Goal: Task Accomplishment & Management: Manage account settings

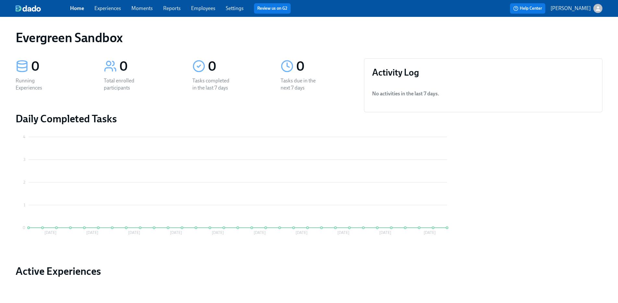
click at [574, 6] on p "[PERSON_NAME]" at bounding box center [571, 8] width 40 height 7
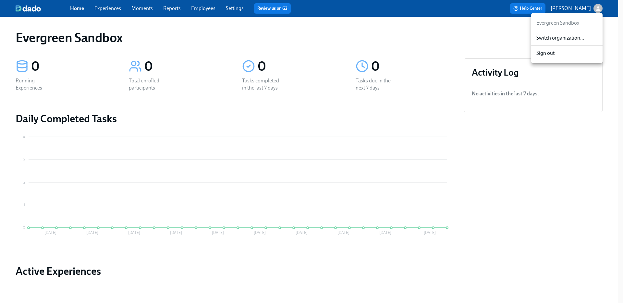
click at [564, 38] on span "Switch organization..." at bounding box center [567, 37] width 61 height 7
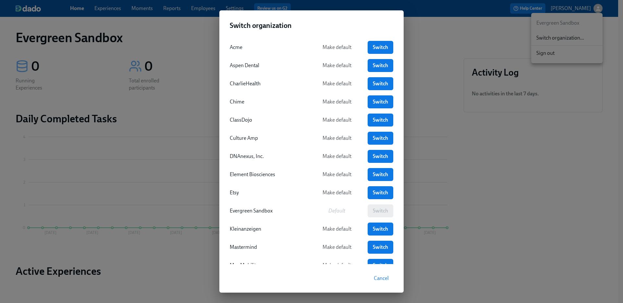
scroll to position [16, 0]
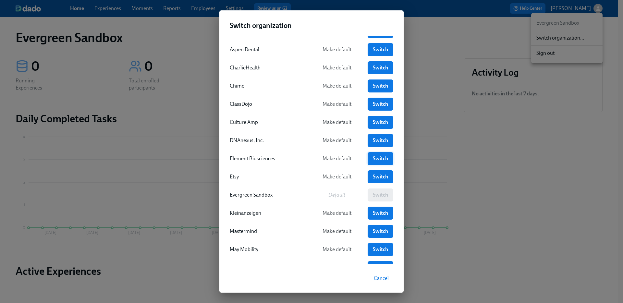
click at [373, 156] on span "Switch" at bounding box center [380, 159] width 17 height 6
click at [372, 160] on span "Switch" at bounding box center [380, 159] width 17 height 6
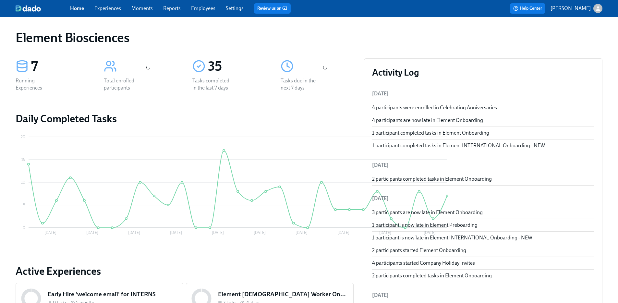
click at [116, 10] on link "Experiences" at bounding box center [107, 8] width 27 height 6
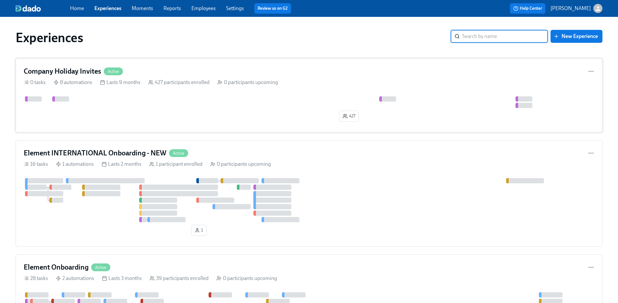
click at [92, 71] on h4 "Company Holiday Invites" at bounding box center [63, 72] width 78 height 10
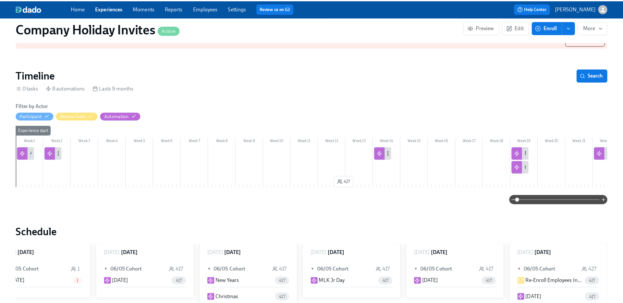
scroll to position [49, 0]
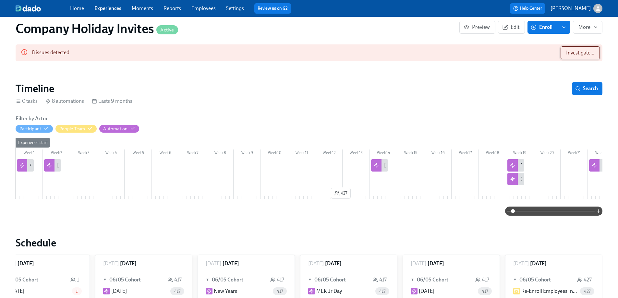
click at [582, 55] on span "Investigate..." at bounding box center [580, 53] width 28 height 6
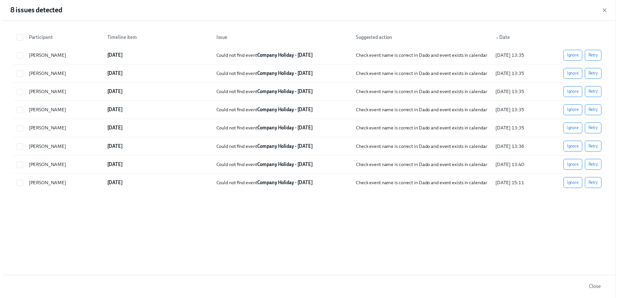
scroll to position [0, 0]
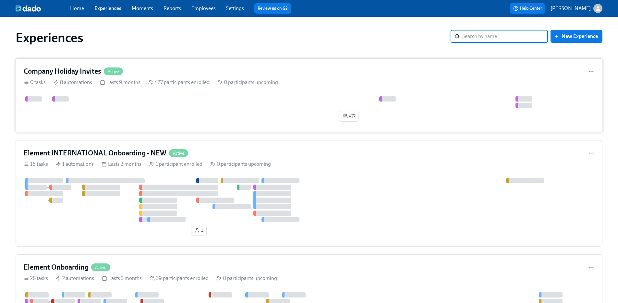
click at [98, 107] on div at bounding box center [569, 102] width 1091 height 12
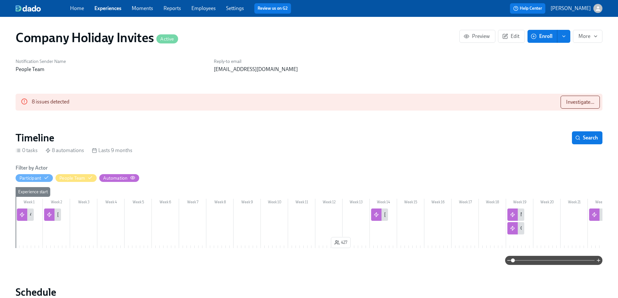
scroll to position [0, 331]
click at [55, 217] on div "[DATE]" at bounding box center [52, 215] width 17 height 12
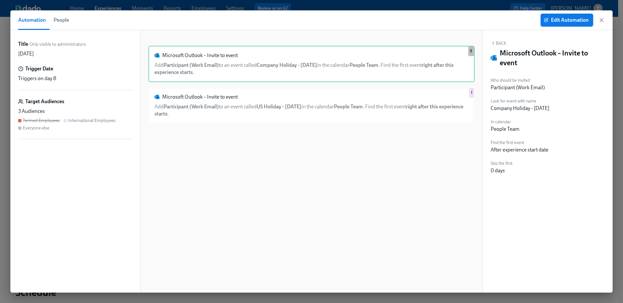
click at [571, 19] on span "Edit Automation" at bounding box center [567, 20] width 44 height 6
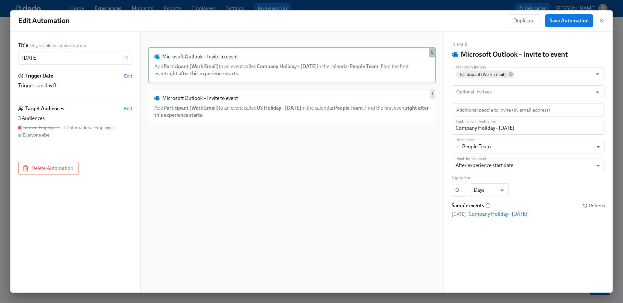
click at [367, 17] on div "Edit Automation Duplicate Save Automation" at bounding box center [311, 20] width 603 height 21
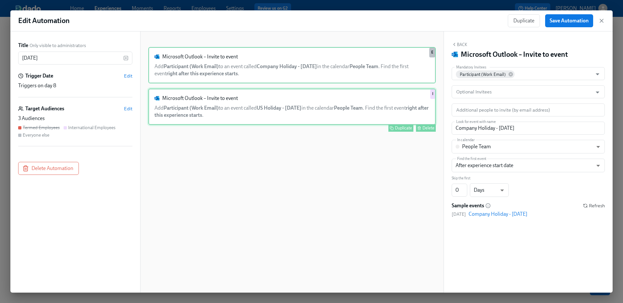
click at [325, 109] on div "Microsoft Outlook – Invite to event Add Participant (Work Email) to an event ca…" at bounding box center [292, 107] width 288 height 36
type input "US Holiday - [DATE]"
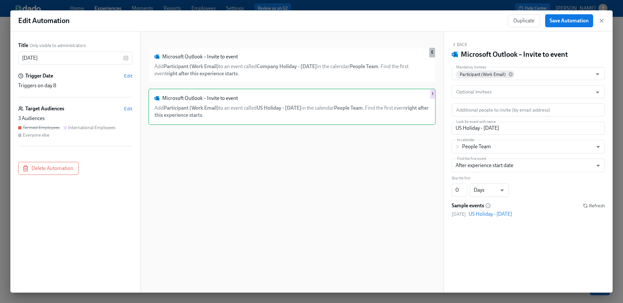
click at [618, 52] on div "Edit Automation Duplicate Save Automation Title Only visible to administrators …" at bounding box center [311, 151] width 623 height 303
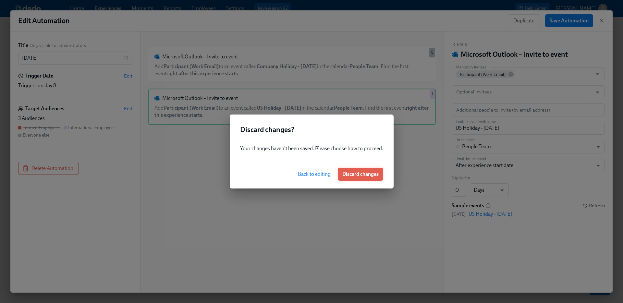
click at [353, 175] on span "Discard changes" at bounding box center [360, 174] width 36 height 6
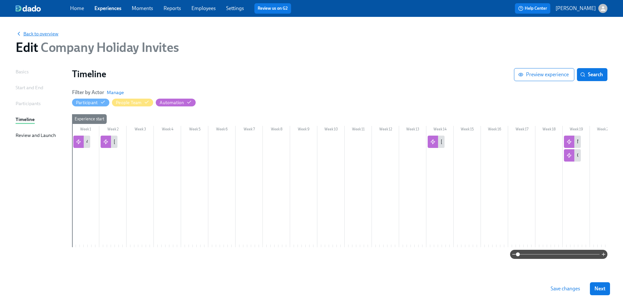
click at [26, 32] on span "Back to overview" at bounding box center [37, 34] width 43 height 6
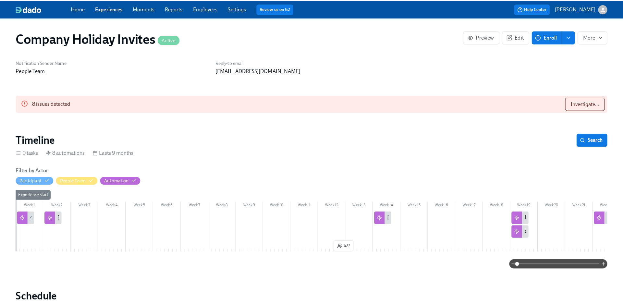
scroll to position [0, 331]
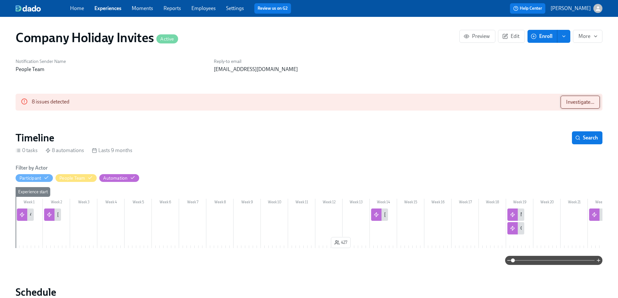
click at [565, 104] on button "Investigate..." at bounding box center [580, 102] width 39 height 13
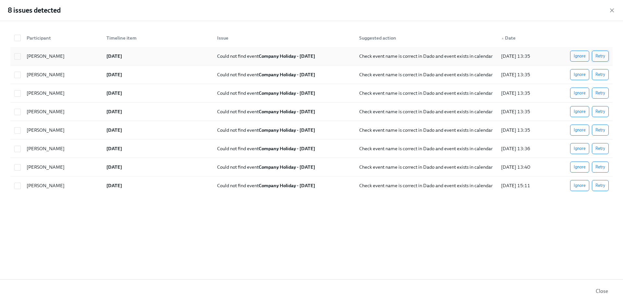
click at [600, 55] on span "Retry" at bounding box center [601, 56] width 10 height 6
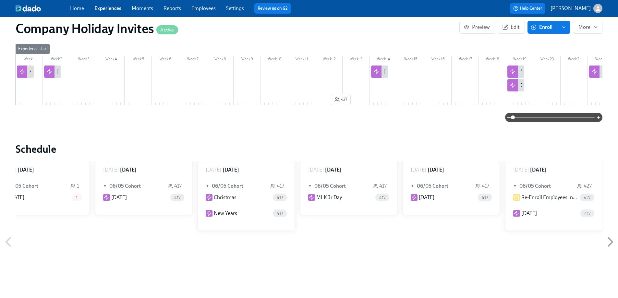
scroll to position [79, 0]
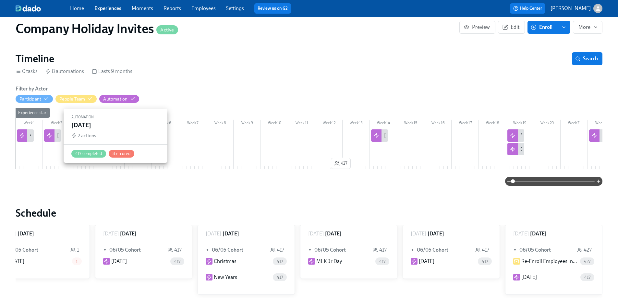
click at [57, 140] on div "[DATE]" at bounding box center [52, 136] width 17 height 12
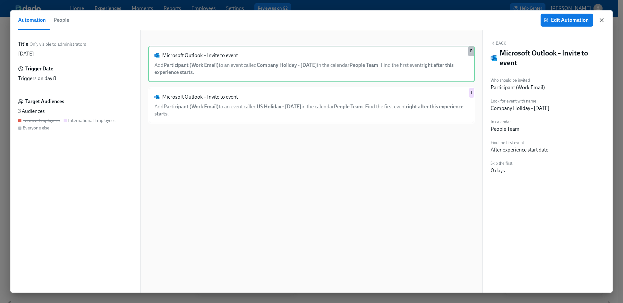
click at [603, 21] on icon "button" at bounding box center [602, 20] width 6 height 6
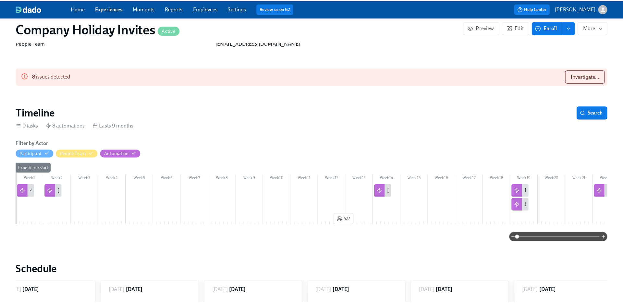
scroll to position [22, 0]
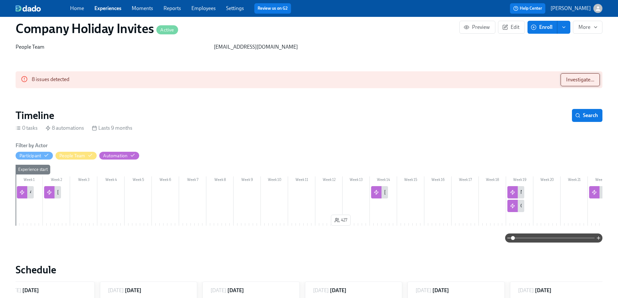
click at [570, 76] on button "Investigate..." at bounding box center [580, 79] width 39 height 13
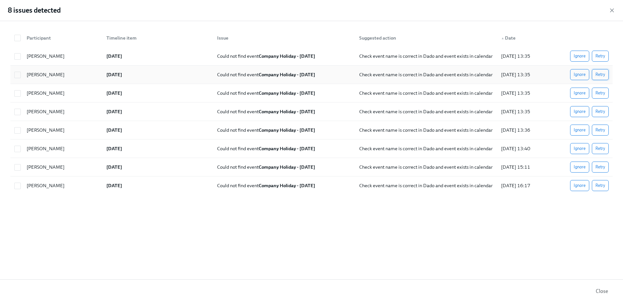
click at [600, 76] on span "Retry" at bounding box center [601, 74] width 10 height 6
click at [604, 78] on span "Retry" at bounding box center [601, 74] width 10 height 6
click at [604, 78] on button "Retry" at bounding box center [600, 74] width 17 height 11
click at [605, 77] on button "Retry" at bounding box center [600, 74] width 17 height 11
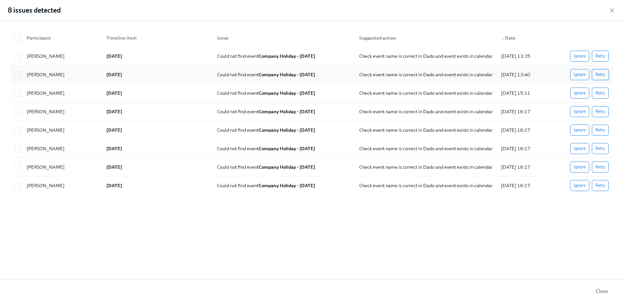
click at [605, 77] on button "Retry" at bounding box center [600, 74] width 17 height 11
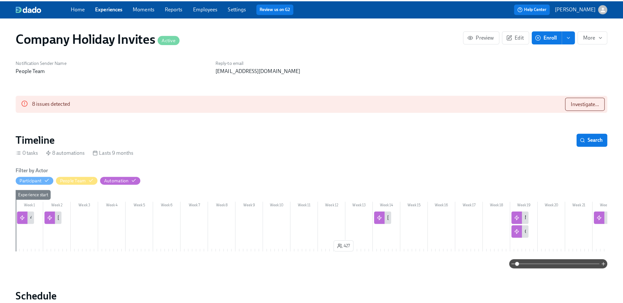
scroll to position [0, 331]
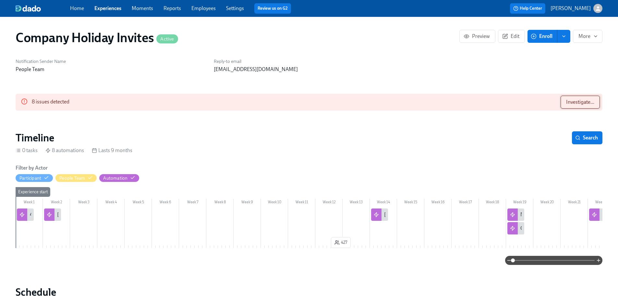
click at [566, 102] on button "Investigate..." at bounding box center [580, 102] width 39 height 13
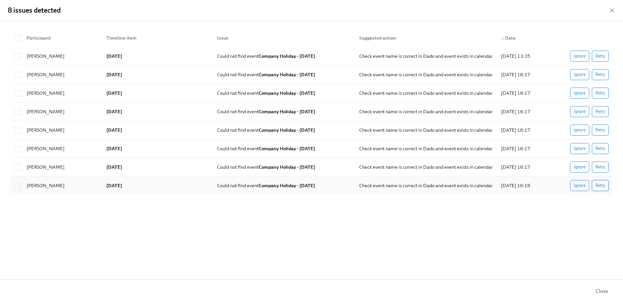
click at [597, 185] on span "Retry" at bounding box center [601, 185] width 10 height 6
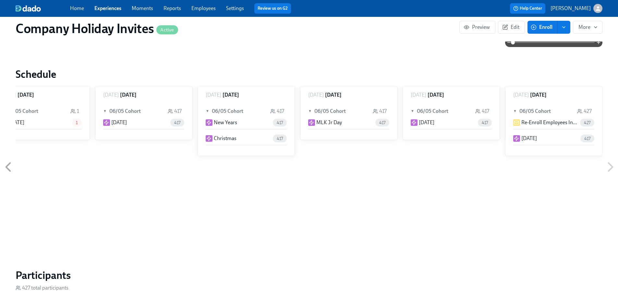
scroll to position [250, 0]
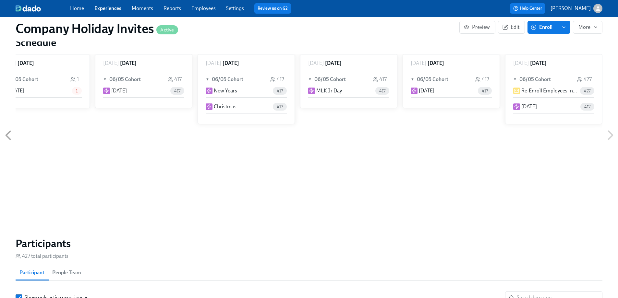
click at [11, 134] on icon at bounding box center [8, 135] width 16 height 16
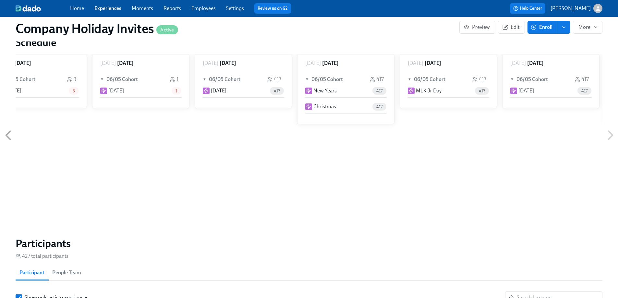
scroll to position [0, 228]
click at [12, 137] on icon at bounding box center [8, 135] width 16 height 16
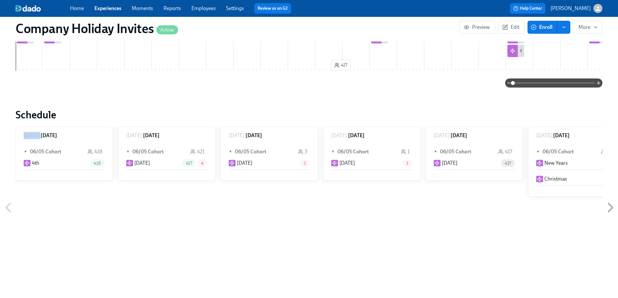
scroll to position [0, 0]
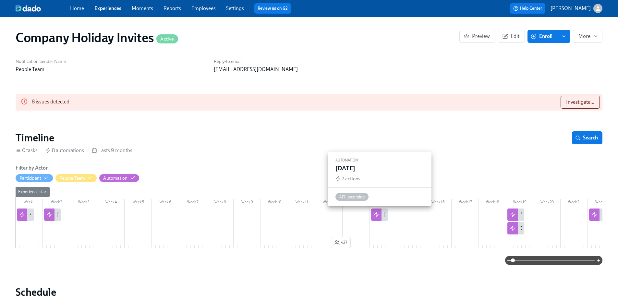
click at [378, 213] on icon at bounding box center [376, 214] width 5 height 5
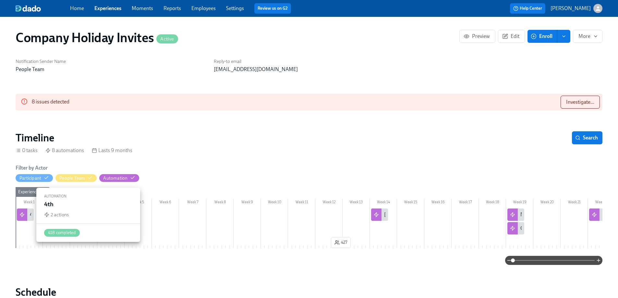
click at [27, 215] on div "4th" at bounding box center [25, 215] width 17 height 12
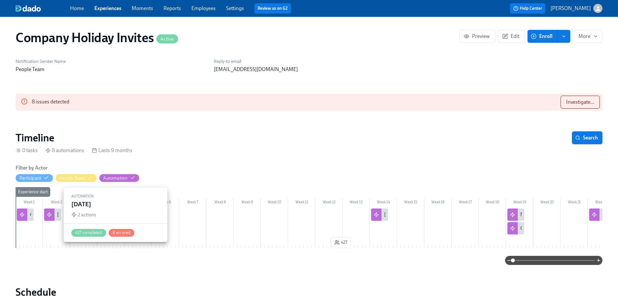
click at [49, 217] on icon at bounding box center [49, 215] width 4 height 4
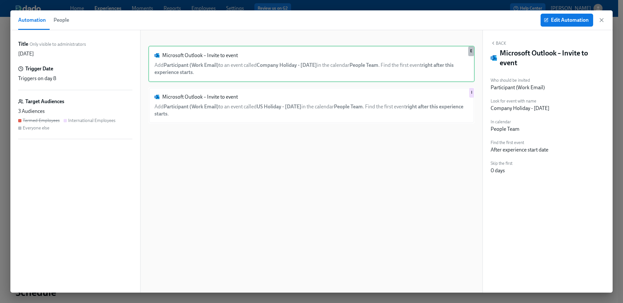
click at [65, 21] on span "People" at bounding box center [62, 20] width 16 height 9
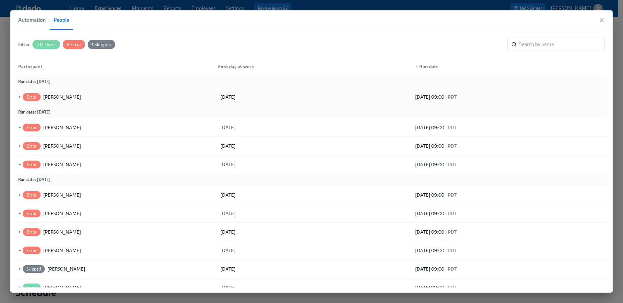
click at [19, 97] on span "►" at bounding box center [19, 96] width 5 height 7
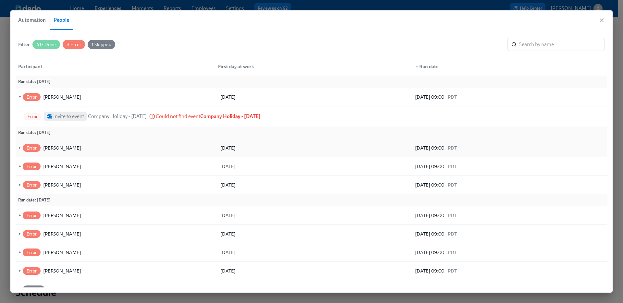
click at [19, 147] on span "►" at bounding box center [19, 147] width 5 height 7
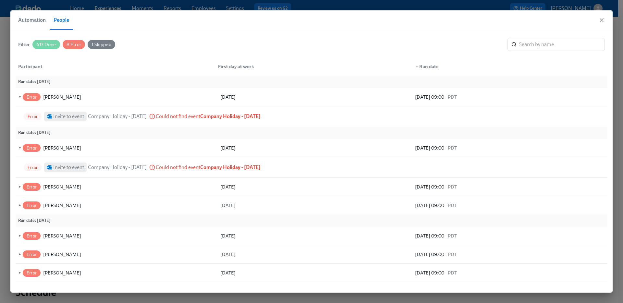
click at [41, 20] on span "Automation" at bounding box center [32, 20] width 28 height 9
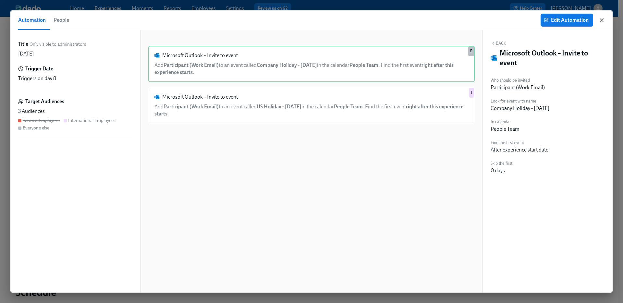
click at [605, 21] on icon "button" at bounding box center [602, 20] width 6 height 6
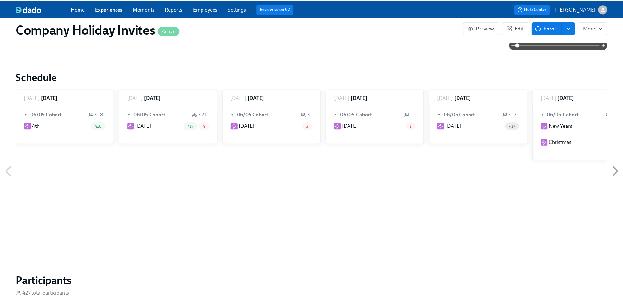
scroll to position [102, 0]
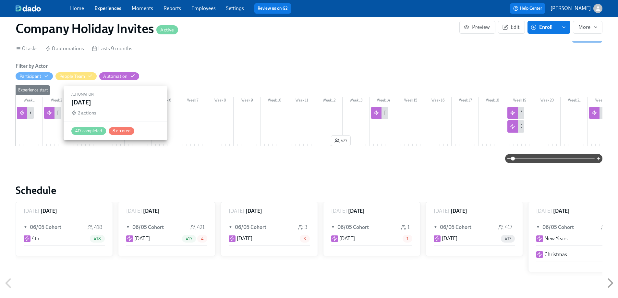
click at [48, 111] on icon at bounding box center [49, 112] width 5 height 5
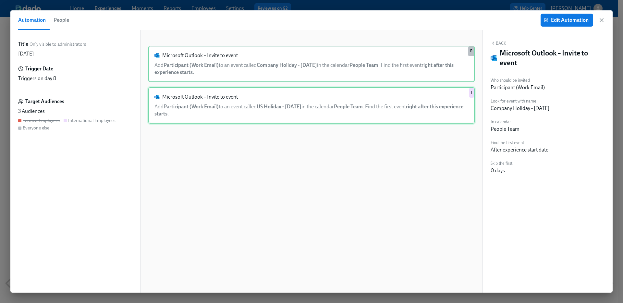
click at [311, 109] on div "Microsoft Outlook – Invite to event Add Participant (Work Email) to an event ca…" at bounding box center [311, 105] width 327 height 36
click at [255, 70] on div "Microsoft Outlook – Invite to event Add Participant (Work Email) to an event ca…" at bounding box center [311, 64] width 327 height 36
click at [407, 111] on div "Microsoft Outlook – Invite to event Add Participant (Work Email) to an event ca…" at bounding box center [311, 105] width 327 height 36
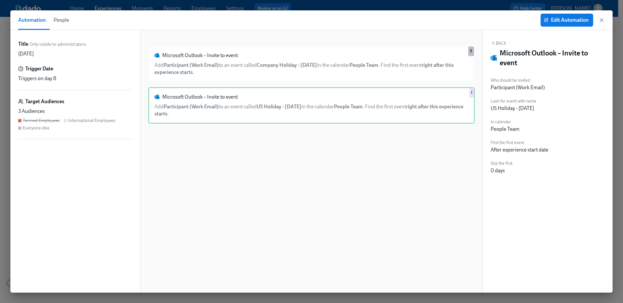
click at [404, 83] on div "Microsoft Outlook – Invite to event Add Participant (Work Email) to an event ca…" at bounding box center [311, 167] width 327 height 242
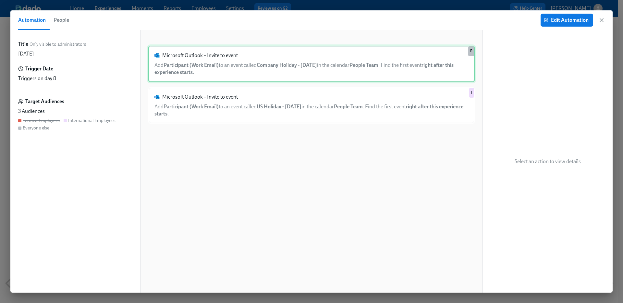
click at [384, 71] on div "Microsoft Outlook – Invite to event Add Participant (Work Email) to an event ca…" at bounding box center [311, 64] width 327 height 36
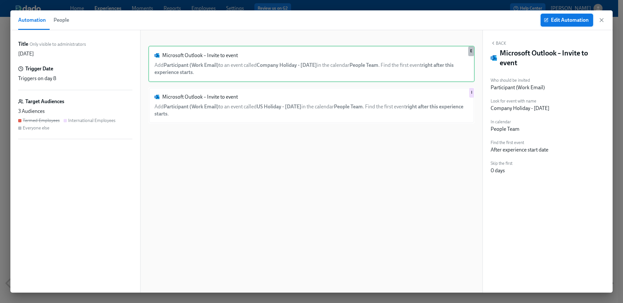
click at [567, 21] on span "Edit Automation" at bounding box center [567, 20] width 44 height 6
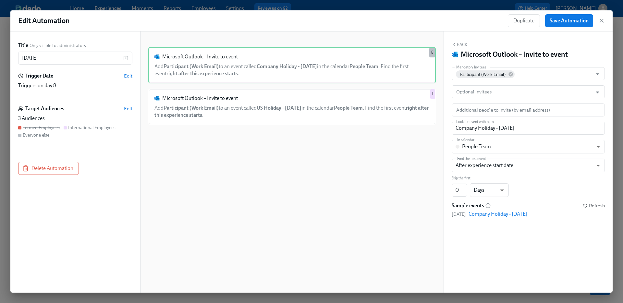
click at [505, 216] on div "Company Holiday - Labor Day" at bounding box center [498, 214] width 59 height 7
click at [598, 206] on span "Refresh" at bounding box center [594, 206] width 22 height 6
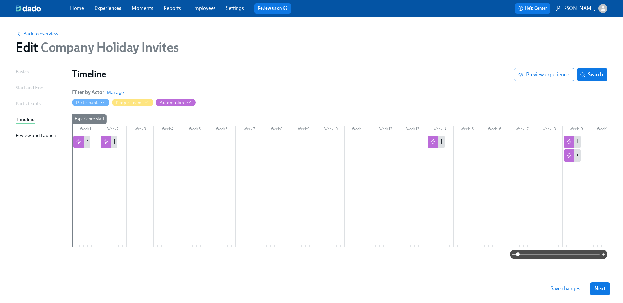
click at [36, 33] on span "Back to overview" at bounding box center [37, 34] width 43 height 6
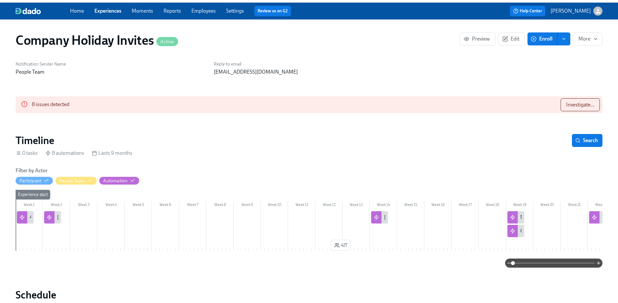
scroll to position [0, 331]
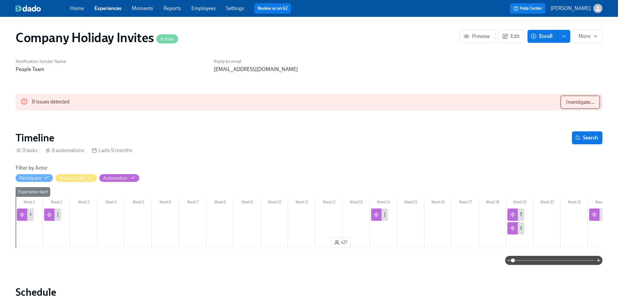
click at [588, 101] on span "Investigate..." at bounding box center [580, 102] width 28 height 6
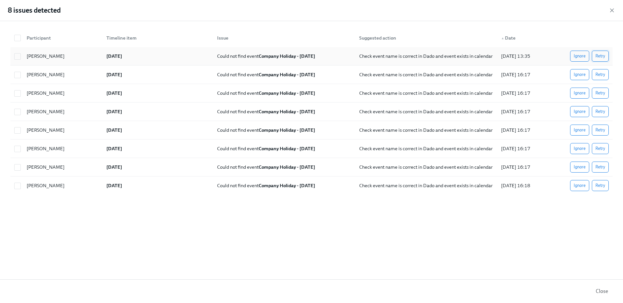
click at [599, 56] on span "Retry" at bounding box center [601, 56] width 10 height 6
click at [41, 58] on div "Angie Rendon" at bounding box center [45, 56] width 43 height 8
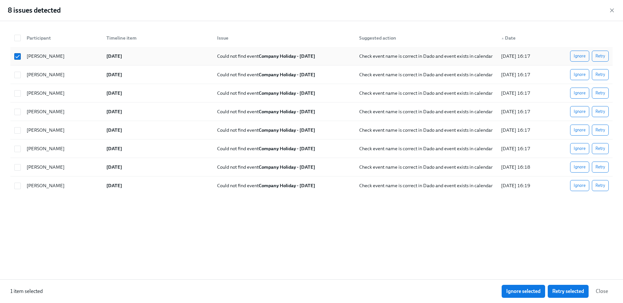
click at [40, 58] on div "Angie Rendon" at bounding box center [45, 56] width 43 height 8
checkbox input "false"
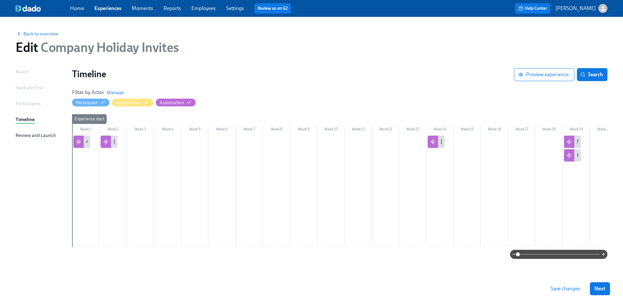
click at [195, 8] on link "Employees" at bounding box center [204, 8] width 24 height 6
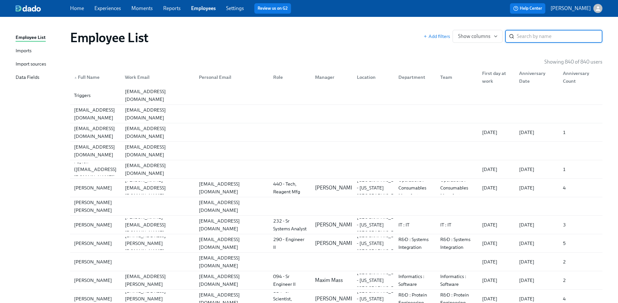
click at [527, 41] on input "search" at bounding box center [560, 36] width 86 height 13
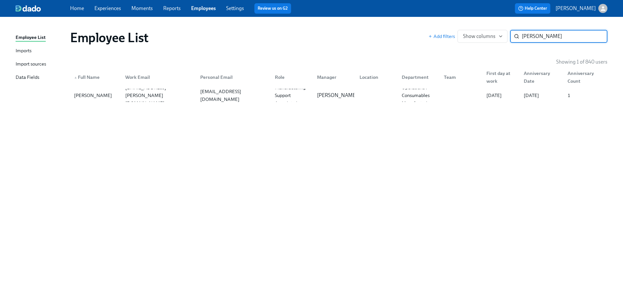
type input "angie"
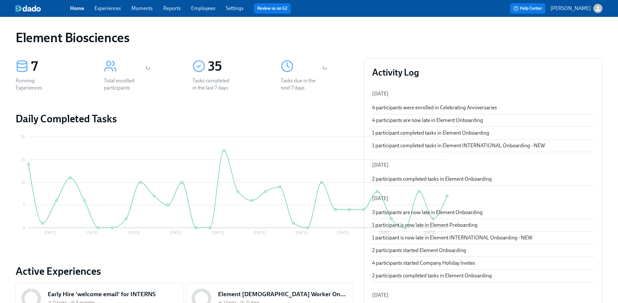
click at [118, 12] on div "Home Experiences Moments Reports Employees Settings Review us on G2" at bounding box center [203, 8] width 267 height 10
click at [114, 8] on link "Experiences" at bounding box center [107, 8] width 27 height 6
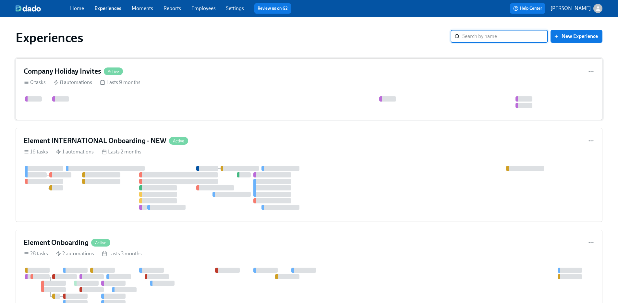
click at [168, 75] on div "Company Holiday Invites Active" at bounding box center [309, 72] width 571 height 10
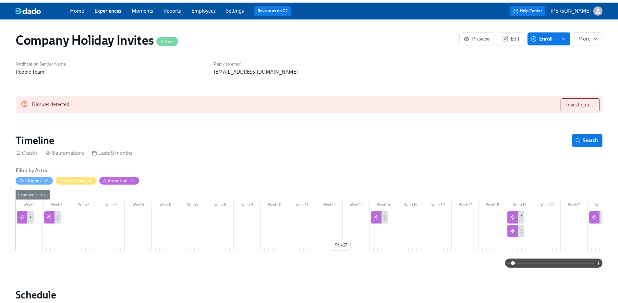
scroll to position [0, 331]
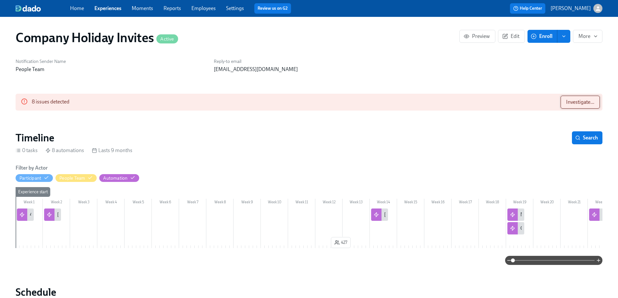
click at [572, 107] on button "Investigate..." at bounding box center [580, 102] width 39 height 13
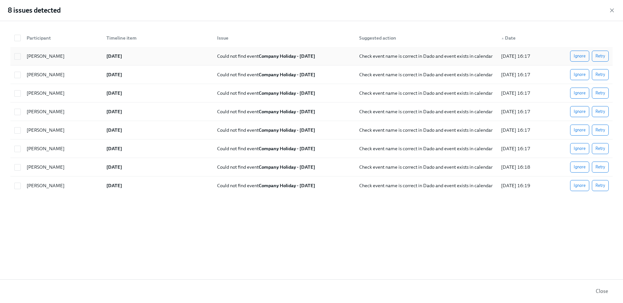
click at [83, 60] on div "[PERSON_NAME]" at bounding box center [61, 56] width 80 height 13
checkbox input "true"
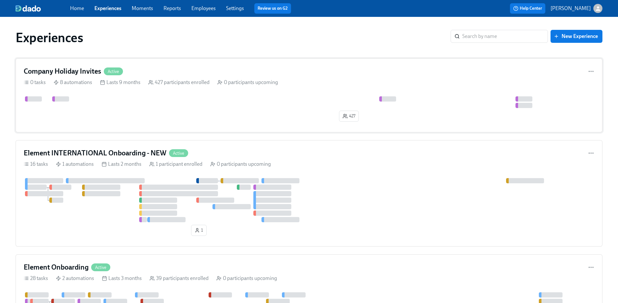
click at [209, 106] on div at bounding box center [569, 102] width 1091 height 12
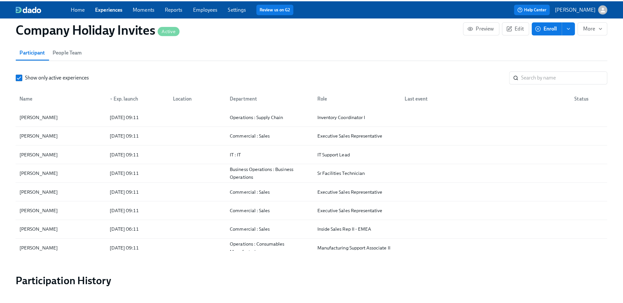
scroll to position [472, 0]
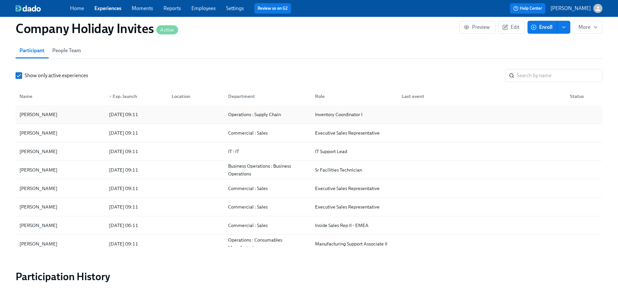
click at [82, 121] on div "[PERSON_NAME]" at bounding box center [60, 114] width 87 height 13
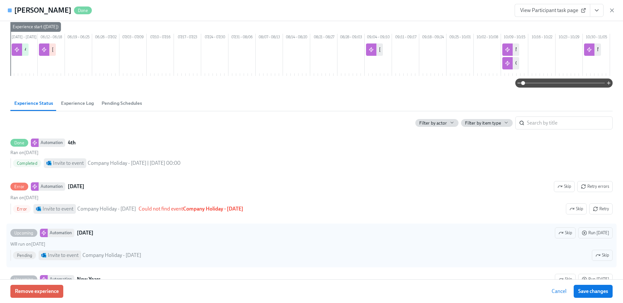
scroll to position [42, 0]
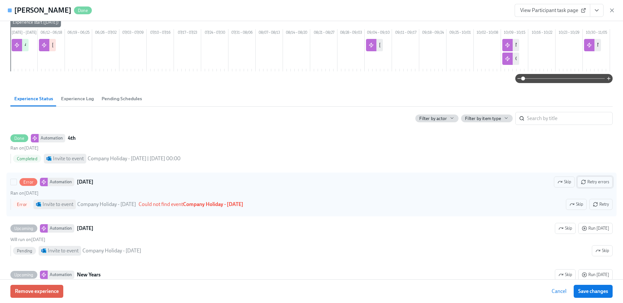
click at [592, 185] on span "Retry errors" at bounding box center [595, 182] width 28 height 6
click at [600, 208] on span "Retry" at bounding box center [601, 204] width 16 height 6
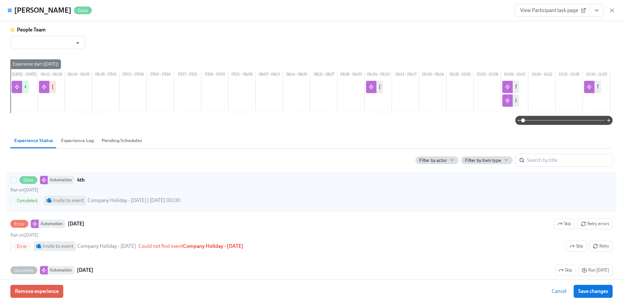
scroll to position [0, 331]
type input "[PERSON_NAME]"
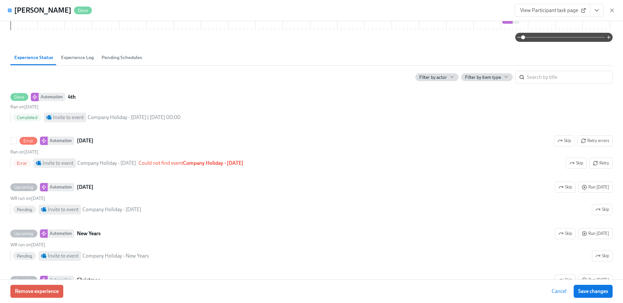
scroll to position [0, 0]
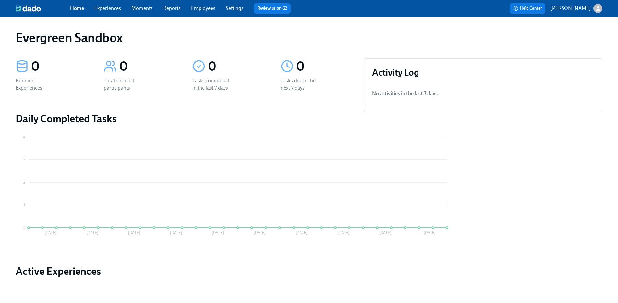
click at [590, 9] on p "[PERSON_NAME]" at bounding box center [571, 8] width 40 height 7
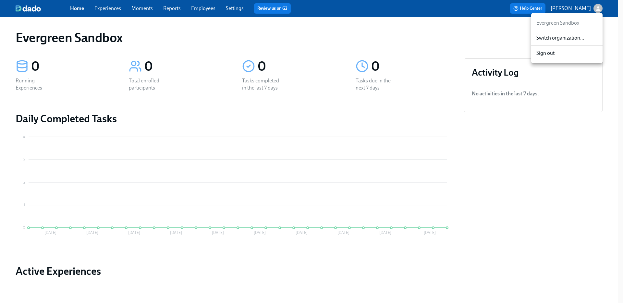
click at [574, 36] on span "Switch organization..." at bounding box center [567, 37] width 61 height 7
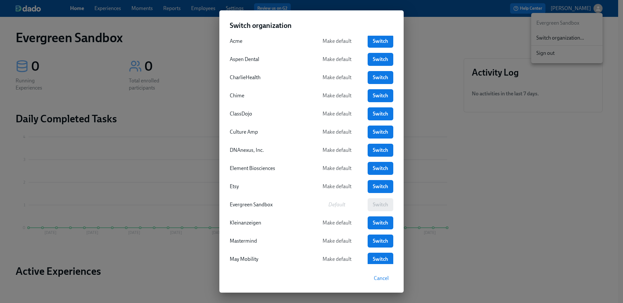
scroll to position [15, 0]
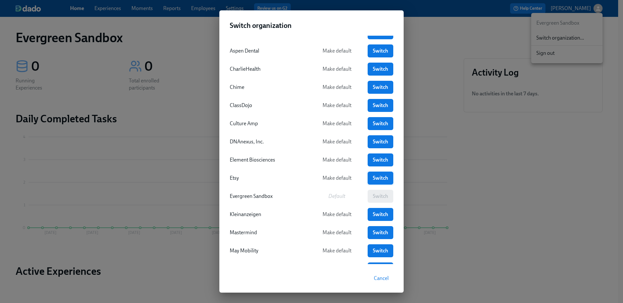
click at [372, 179] on span "Switch" at bounding box center [380, 178] width 17 height 6
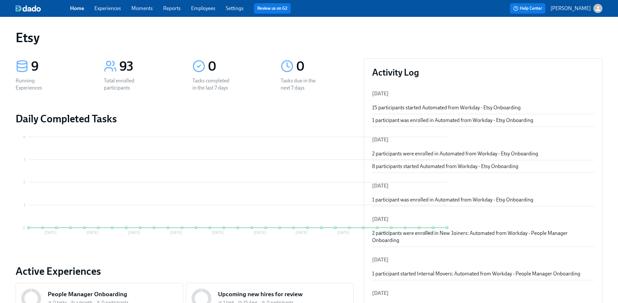
click at [205, 6] on link "Employees" at bounding box center [203, 8] width 24 height 6
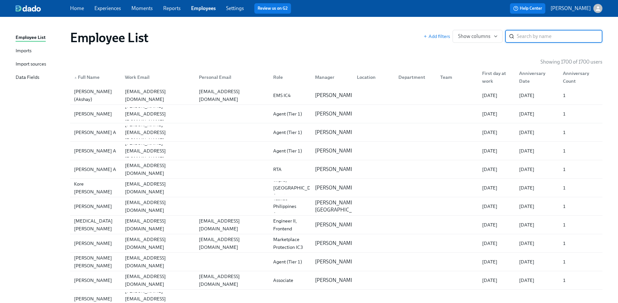
click at [532, 40] on input "search" at bounding box center [560, 36] width 86 height 13
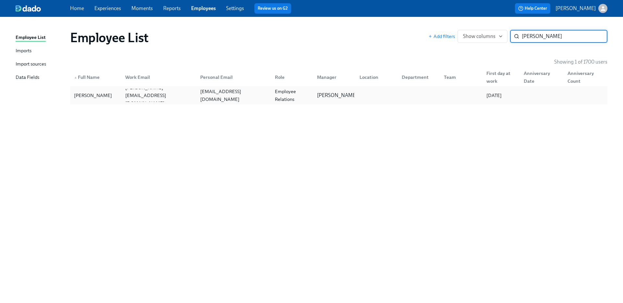
type input "mallory"
click at [119, 95] on div "Mallory Anderson" at bounding box center [95, 95] width 49 height 13
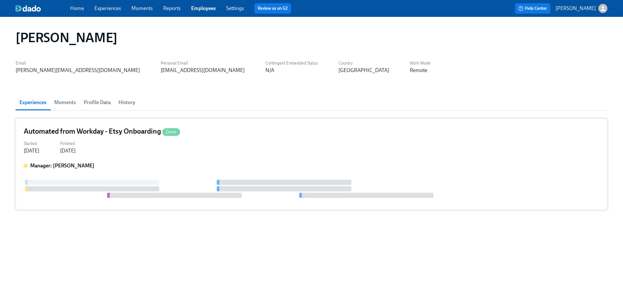
click at [107, 131] on h4 "Automated from Workday - Etsy Onboarding Done" at bounding box center [102, 132] width 156 height 10
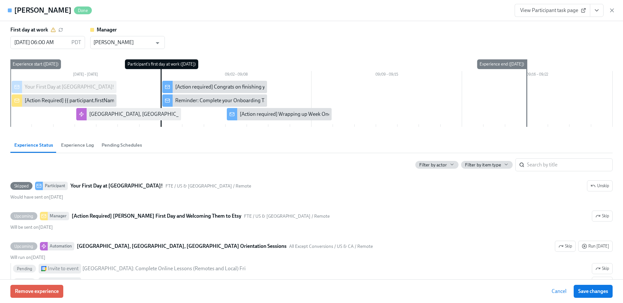
click at [72, 148] on span "Experience Log" at bounding box center [77, 145] width 33 height 7
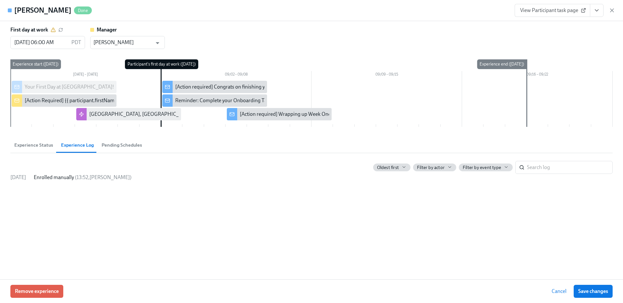
click at [116, 152] on button "Pending Schedules" at bounding box center [122, 145] width 48 height 16
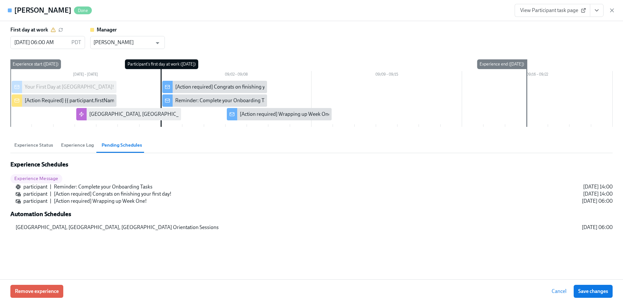
click at [33, 144] on span "Experience Status" at bounding box center [33, 145] width 39 height 7
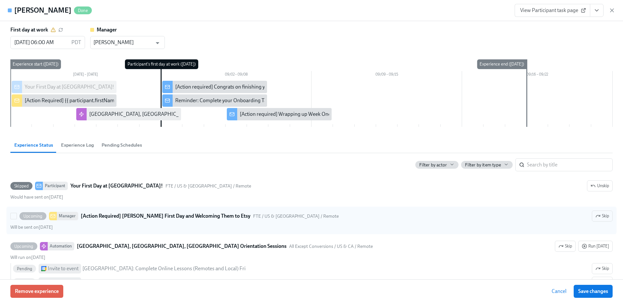
click at [131, 220] on strong "[Action Required] [PERSON_NAME] First Day and Welcoming Them to Etsy" at bounding box center [166, 216] width 170 height 8
click at [17, 219] on input "Upcoming Manager [Action Required] Mallory’s First Day and Welcoming Them to Et…" at bounding box center [14, 216] width 6 height 6
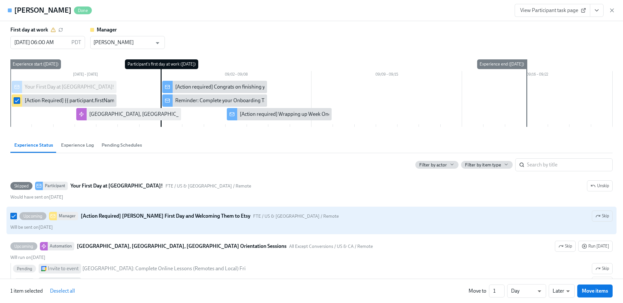
click at [131, 220] on strong "[Action Required] [PERSON_NAME] First Day and Welcoming Them to Etsy" at bounding box center [166, 216] width 170 height 8
click at [17, 219] on input "Upcoming Manager [Action Required] Mallory’s First Day and Welcoming Them to Et…" at bounding box center [14, 216] width 6 height 6
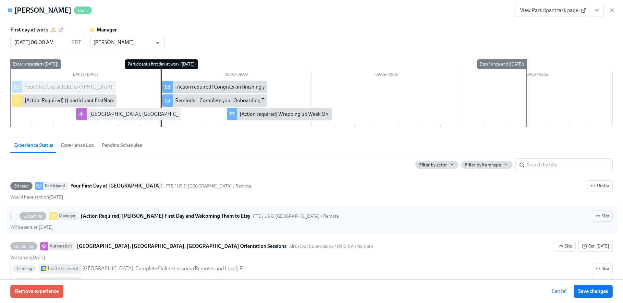
click at [30, 219] on div "Upcoming" at bounding box center [32, 216] width 27 height 8
click at [17, 219] on input "Upcoming Manager [Action Required] Mallory’s First Day and Welcoming Them to Et…" at bounding box center [14, 216] width 6 height 6
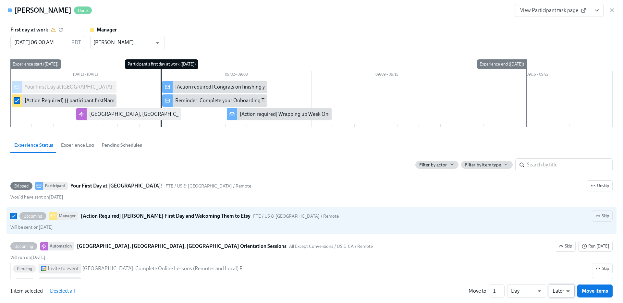
click at [568, 292] on body "Home Experiences Moments Reports Employees Settings Review us on G2 Help Center…" at bounding box center [311, 151] width 623 height 303
click at [409, 217] on div at bounding box center [311, 151] width 623 height 303
click at [202, 218] on strong "[Action Required] [PERSON_NAME] First Day and Welcoming Them to Etsy" at bounding box center [166, 216] width 170 height 8
click at [17, 218] on input "Upcoming Manager [Action Required] Mallory’s First Day and Welcoming Them to Et…" at bounding box center [14, 216] width 6 height 6
checkbox input "false"
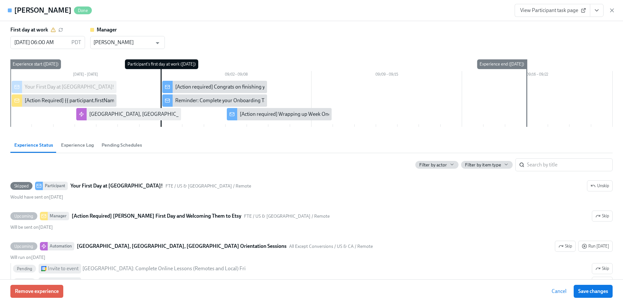
click at [53, 13] on h4 "[PERSON_NAME]" at bounding box center [42, 11] width 57 height 10
click at [612, 11] on icon "button" at bounding box center [612, 10] width 3 height 3
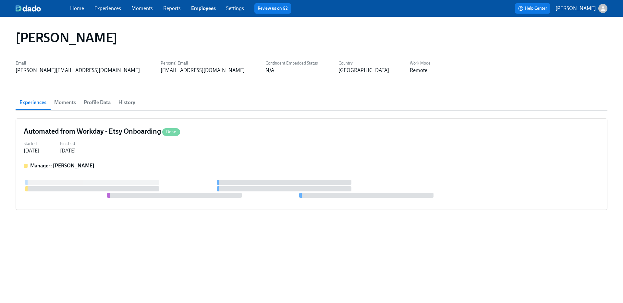
click at [110, 9] on link "Experiences" at bounding box center [107, 8] width 27 height 6
click at [114, 10] on link "Experiences" at bounding box center [107, 8] width 27 height 6
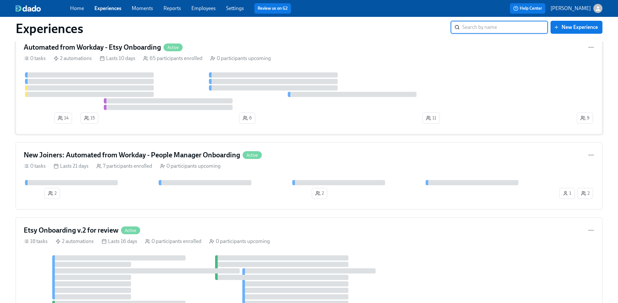
scroll to position [2, 0]
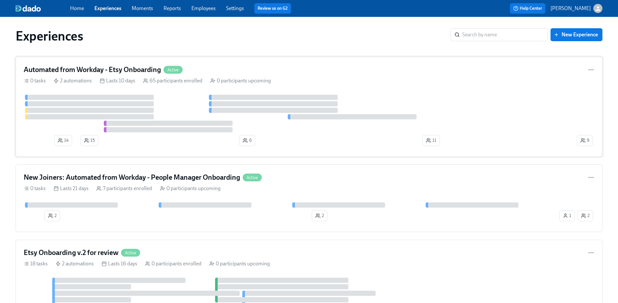
click at [163, 85] on div "Automated from Workday - Etsy Onboarding Active 0 tasks 2 automations Lasts 10 …" at bounding box center [309, 107] width 587 height 100
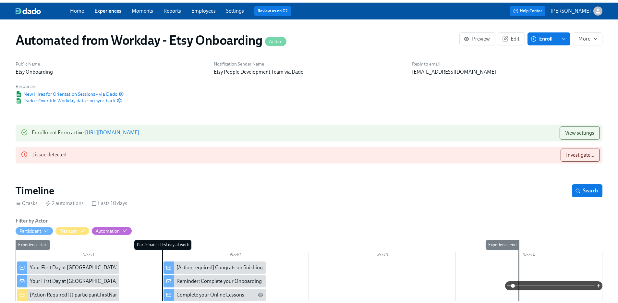
scroll to position [0, 921]
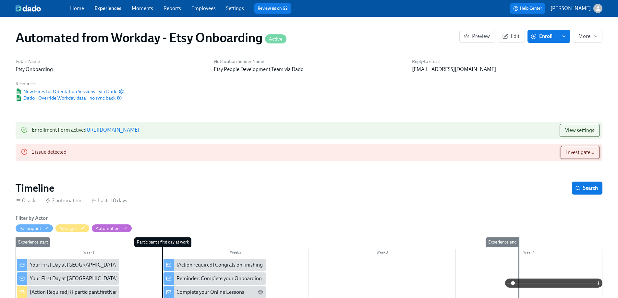
click at [576, 149] on span "Investigate..." at bounding box center [580, 152] width 28 height 6
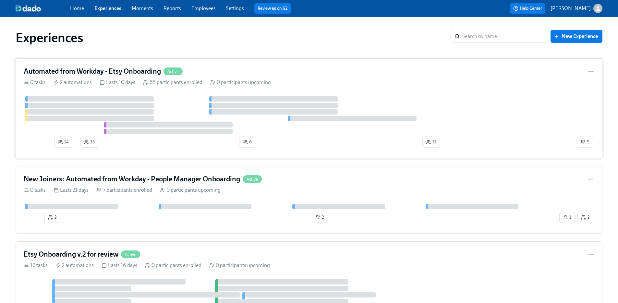
click at [249, 76] on div "Automated from Workday - Etsy Onboarding Active 0 tasks 2 automations Lasts 10 …" at bounding box center [309, 108] width 587 height 100
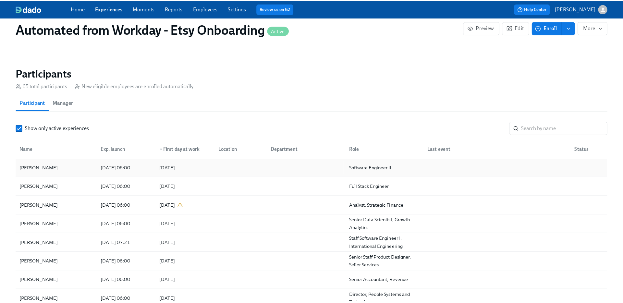
scroll to position [519, 0]
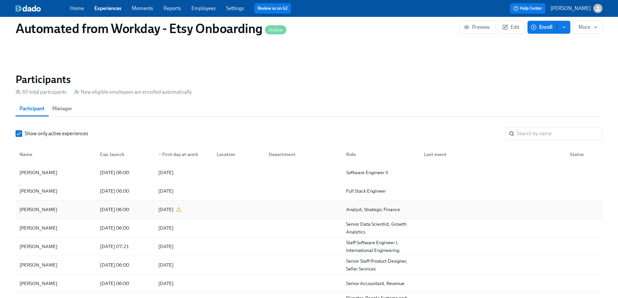
click at [60, 201] on div "Ayesha Shaikh 2025/09/02 06:00 2025/09/09 Analyst, Strategic Finance" at bounding box center [309, 210] width 587 height 19
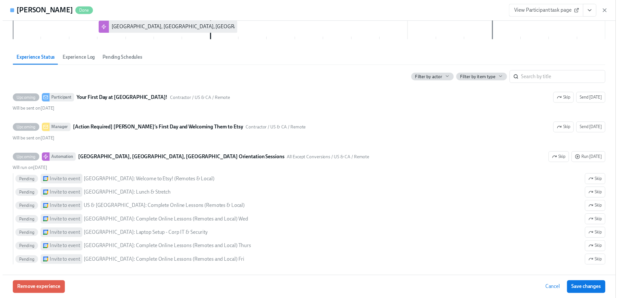
scroll to position [91, 0]
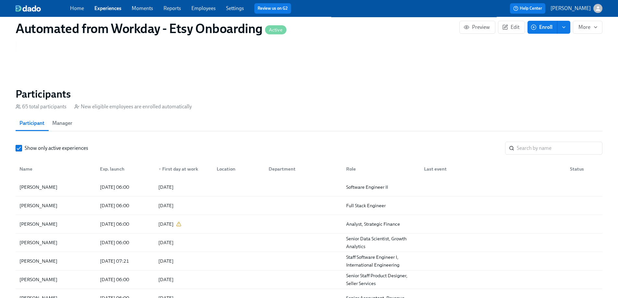
scroll to position [503, 0]
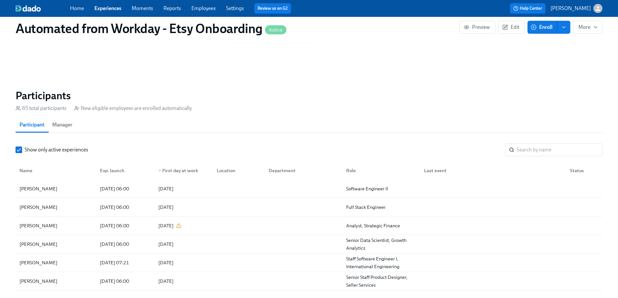
click at [58, 120] on span "Manager" at bounding box center [62, 124] width 20 height 9
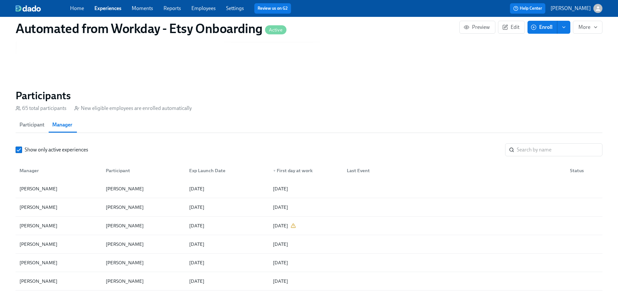
click at [35, 120] on span "Participant" at bounding box center [31, 124] width 25 height 9
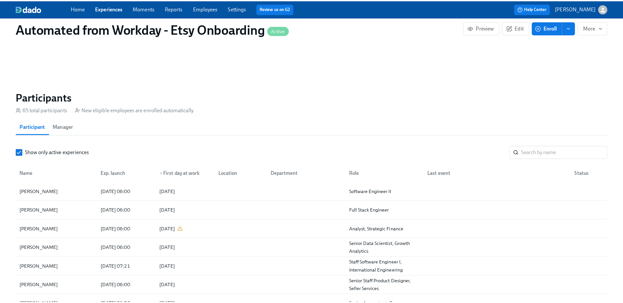
scroll to position [0, 0]
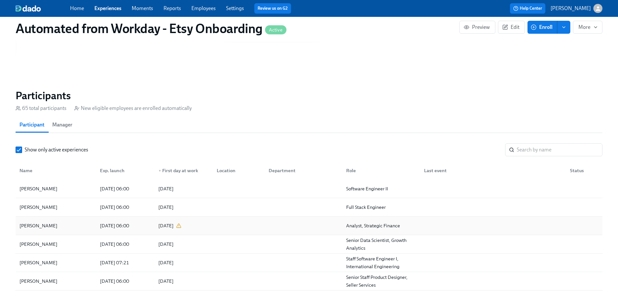
click at [63, 219] on div "[PERSON_NAME]" at bounding box center [56, 225] width 78 height 13
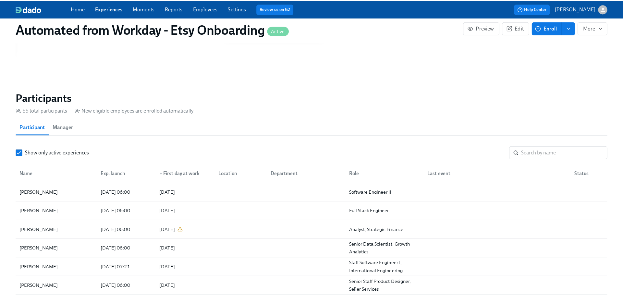
scroll to position [502, 0]
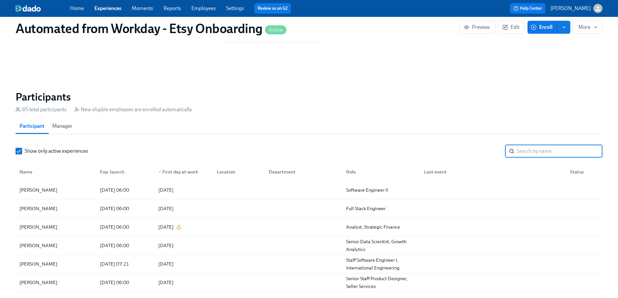
click at [535, 145] on input "search" at bounding box center [560, 151] width 86 height 13
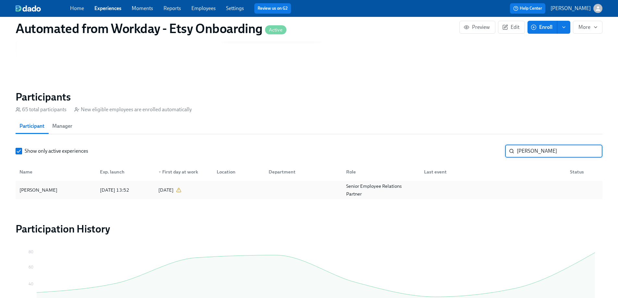
type input "mallory"
click at [184, 186] on div "2025/09/02" at bounding box center [170, 190] width 28 height 8
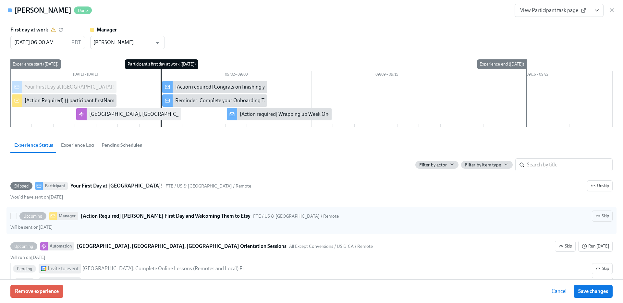
click at [54, 219] on div at bounding box center [53, 216] width 8 height 8
click at [17, 219] on input "Upcoming Manager [Action Required] Mallory’s First Day and Welcoming Them to Et…" at bounding box center [14, 216] width 6 height 6
checkbox input "true"
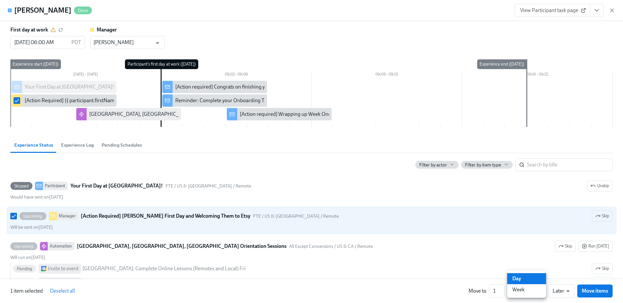
click at [489, 292] on div at bounding box center [311, 151] width 623 height 303
click at [456, 226] on div at bounding box center [311, 151] width 623 height 303
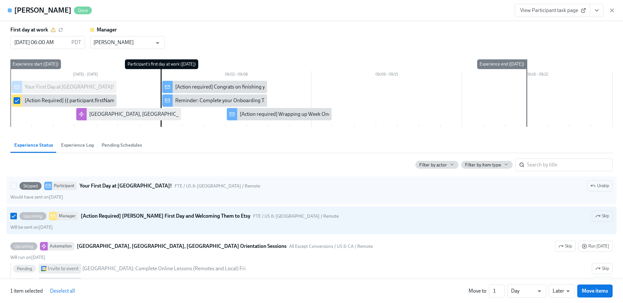
click at [194, 185] on div "Skipped Participant Your First Day at Etsy! FTE / US & CA / Remote Unskip" at bounding box center [311, 185] width 603 height 11
click at [17, 185] on input "Skipped Participant Your First Day at Etsy! FTE / US & CA / Remote Unskip Would…" at bounding box center [14, 186] width 6 height 6
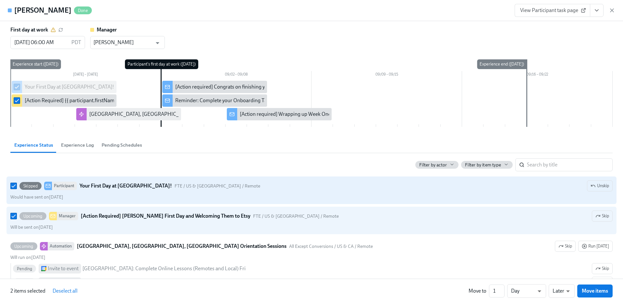
click at [191, 191] on div "Skipped Participant Your First Day at Etsy! FTE / US & CA / Remote Unskip" at bounding box center [311, 185] width 603 height 11
click at [17, 189] on input "Skipped Participant Your First Day at Etsy! FTE / US & CA / Remote Unskip Would…" at bounding box center [14, 186] width 6 height 6
checkbox input "false"
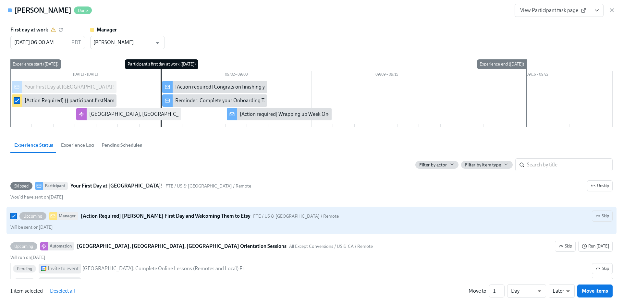
click at [216, 214] on strong "[Action Required] [PERSON_NAME] First Day and Welcoming Them to Etsy" at bounding box center [166, 216] width 170 height 8
click at [17, 214] on input "Upcoming Manager [Action Required] [PERSON_NAME] First Day and Welcoming Them t…" at bounding box center [14, 216] width 6 height 6
checkbox input "false"
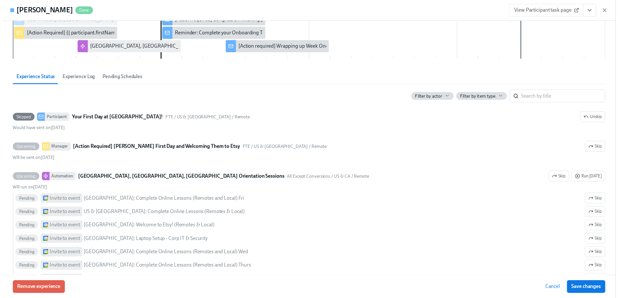
scroll to position [66, 0]
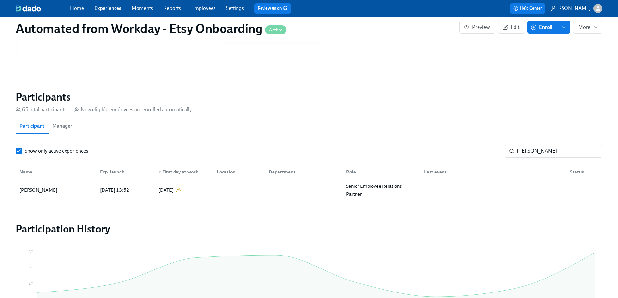
click at [107, 10] on link "Experiences" at bounding box center [107, 8] width 27 height 6
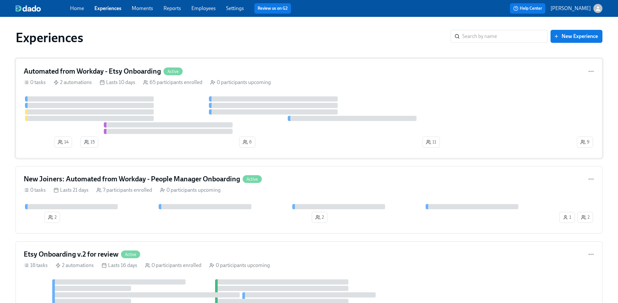
click at [173, 87] on div "Automated from Workday - Etsy Onboarding Active 0 tasks 2 automations Lasts 10 …" at bounding box center [309, 108] width 587 height 100
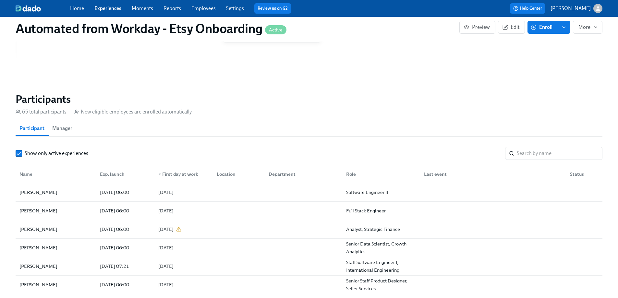
click at [103, 11] on link "Experiences" at bounding box center [107, 8] width 27 height 6
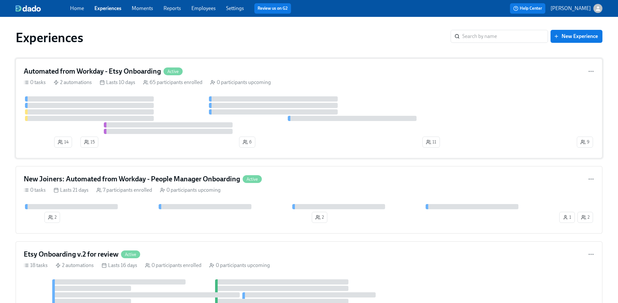
click at [65, 143] on span "14" at bounding box center [63, 142] width 11 height 6
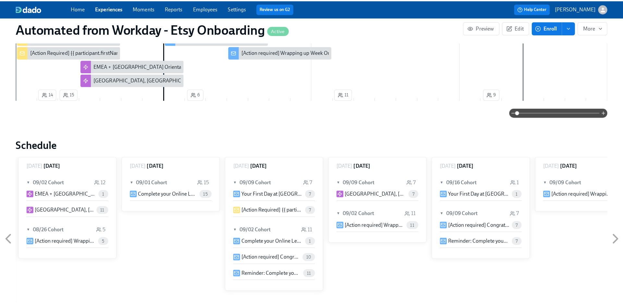
scroll to position [254, 0]
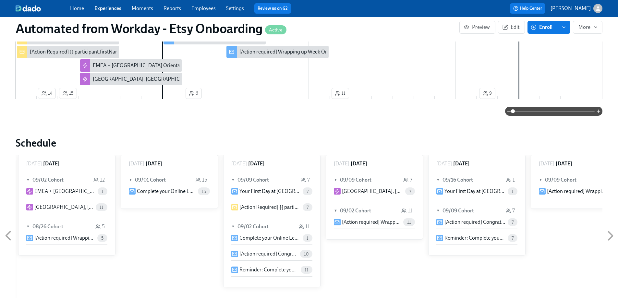
click at [70, 188] on p "EMEA + India Orientation Sessions" at bounding box center [64, 191] width 61 height 7
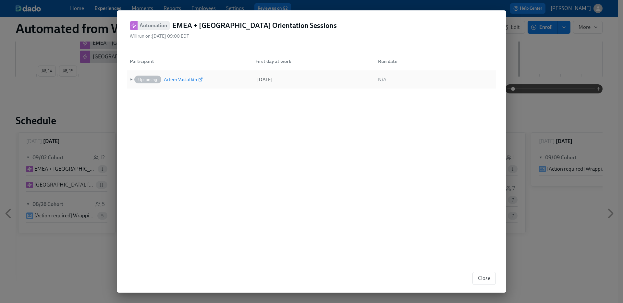
click at [186, 81] on div "Artem Vasiatkin" at bounding box center [180, 80] width 33 height 8
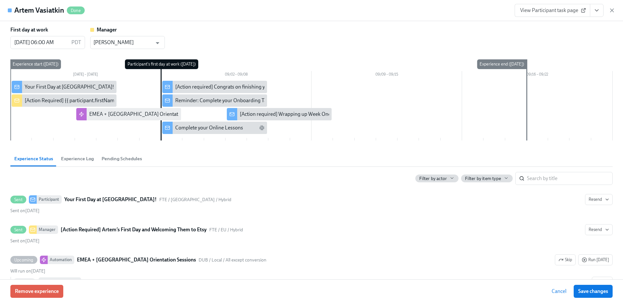
click at [66, 157] on span "Experience Log" at bounding box center [77, 158] width 33 height 7
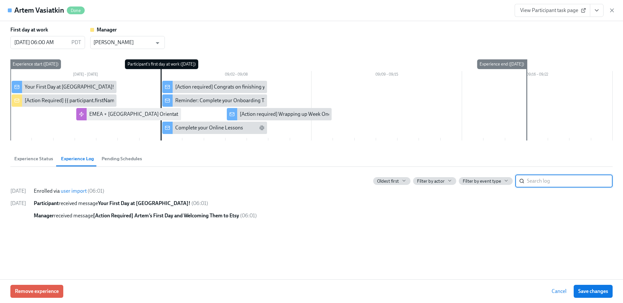
click at [124, 157] on span "Pending Schedules" at bounding box center [122, 158] width 41 height 7
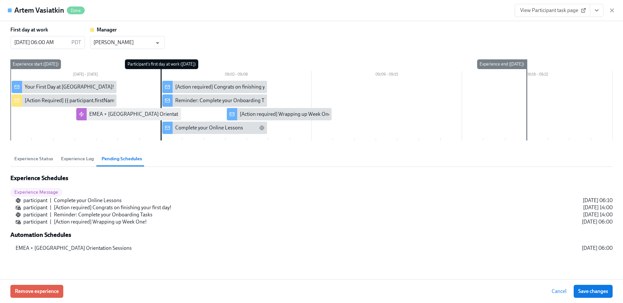
click at [44, 161] on span "Experience Status" at bounding box center [33, 158] width 39 height 7
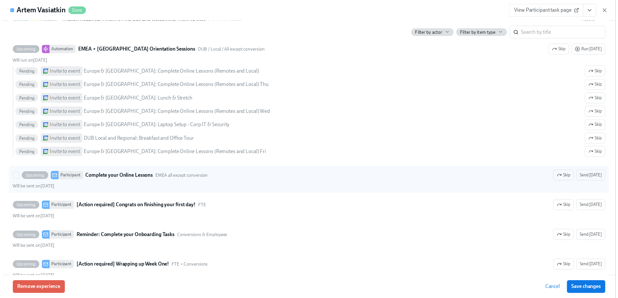
scroll to position [225, 0]
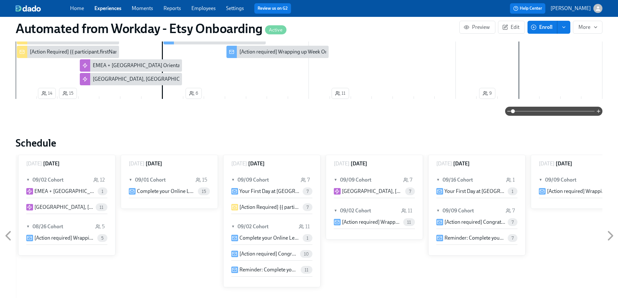
click at [72, 6] on link "Home" at bounding box center [77, 8] width 14 height 6
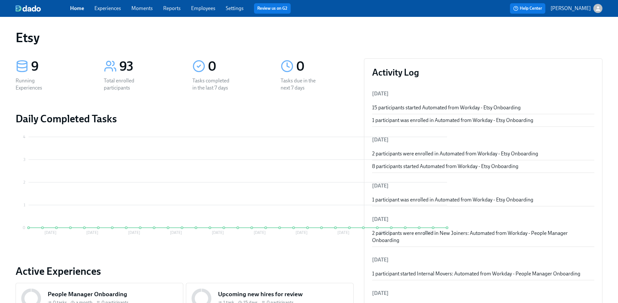
click at [202, 6] on link "Employees" at bounding box center [203, 8] width 24 height 6
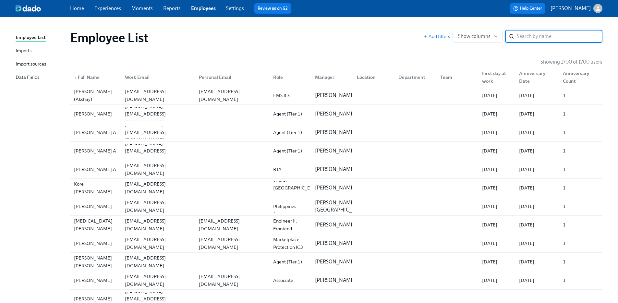
click at [539, 37] on input "search" at bounding box center [560, 36] width 86 height 13
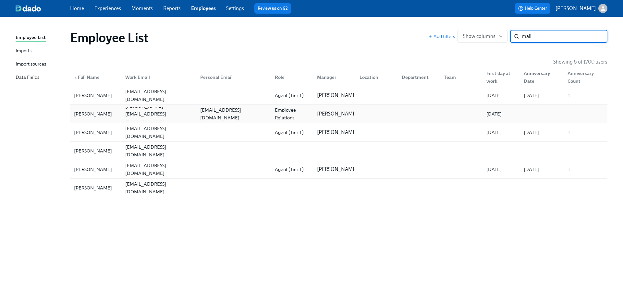
type input "mall"
click at [90, 113] on div "Mallory Anderson" at bounding box center [92, 114] width 43 height 8
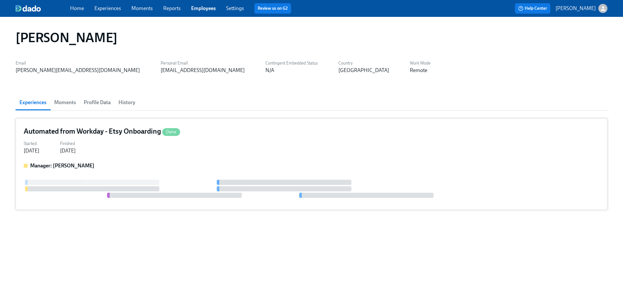
click at [126, 163] on div "Manager: Brittany Rasmussen" at bounding box center [312, 165] width 576 height 7
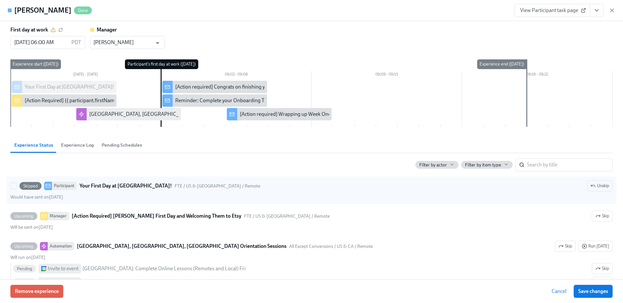
click at [107, 198] on div "Would have sent on August 26th" at bounding box center [311, 197] width 603 height 6
click at [17, 189] on input "Skipped Participant Your First Day at Etsy! FTE / US & CA / Remote Unskip Would…" at bounding box center [14, 186] width 6 height 6
checkbox input "true"
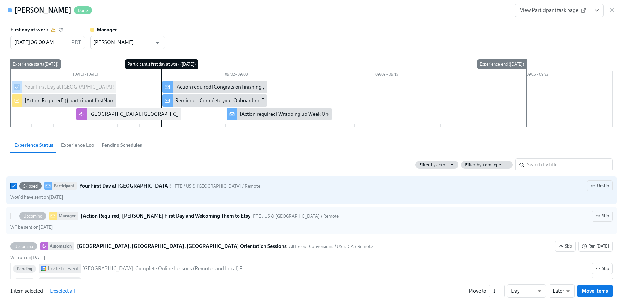
click at [110, 215] on strong "[Action Required] Mallory’s First Day and Welcoming Them to Etsy" at bounding box center [166, 216] width 170 height 8
click at [17, 215] on input "Upcoming Manager [Action Required] Mallory’s First Day and Welcoming Them to Et…" at bounding box center [14, 216] width 6 height 6
checkbox input "true"
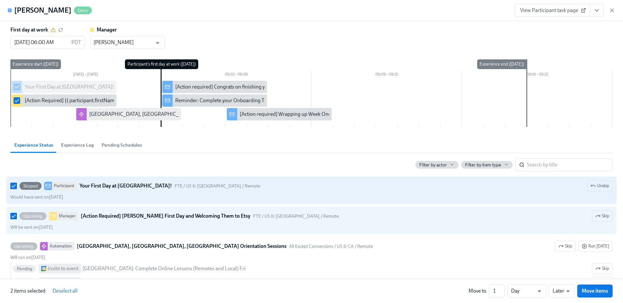
click at [111, 193] on div "Skipped Participant Your First Day at Etsy! FTE / US & CA / Remote Unskip Would…" at bounding box center [311, 190] width 603 height 20
click at [17, 189] on input "Skipped Participant Your First Day at Etsy! FTE / US & CA / Remote Unskip Would…" at bounding box center [14, 186] width 6 height 6
checkbox input "false"
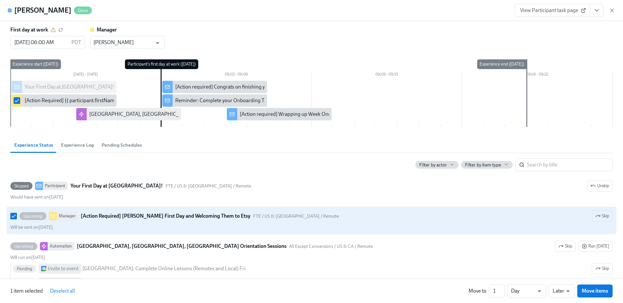
click at [18, 214] on div at bounding box center [14, 216] width 9 height 6
click at [17, 214] on input "Upcoming Manager [Action Required] Mallory’s First Day and Welcoming Them to Et…" at bounding box center [14, 216] width 6 height 6
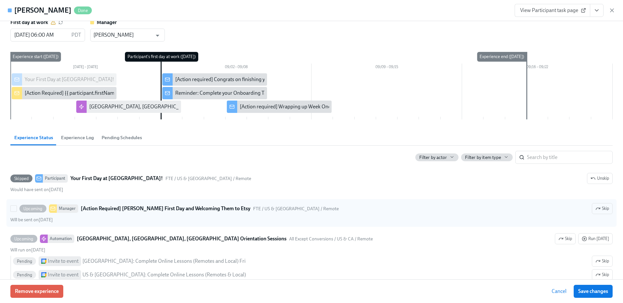
scroll to position [8, 0]
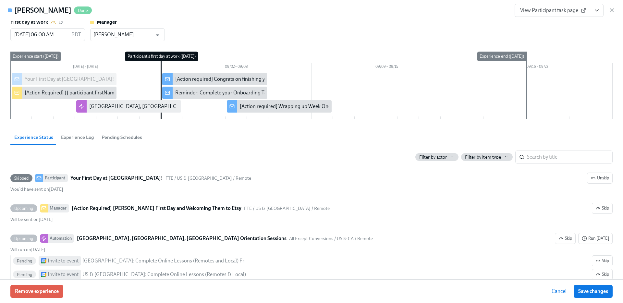
click at [46, 93] on div "[Action Required] {{ participant.firstName }}’s First Day and Welcoming Them to…" at bounding box center [118, 92] width 186 height 7
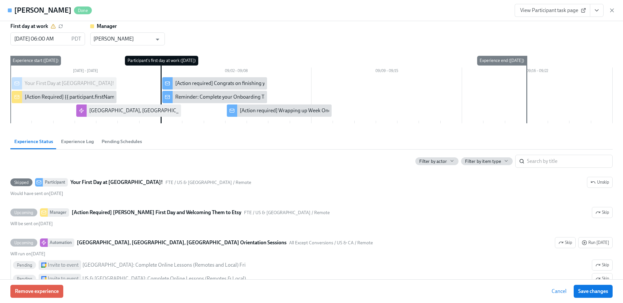
scroll to position [0, 0]
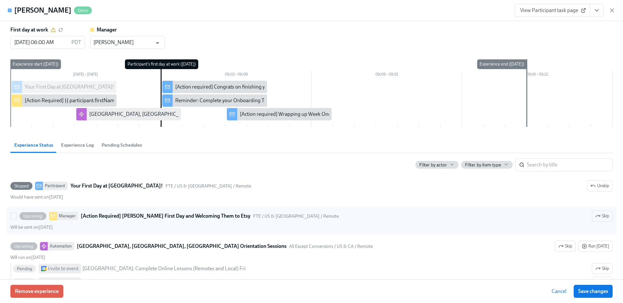
click at [155, 219] on strong "[Action Required] Mallory’s First Day and Welcoming Them to Etsy" at bounding box center [166, 216] width 170 height 8
click at [17, 219] on input "Upcoming Manager [Action Required] Mallory’s First Day and Welcoming Them to Et…" at bounding box center [14, 216] width 6 height 6
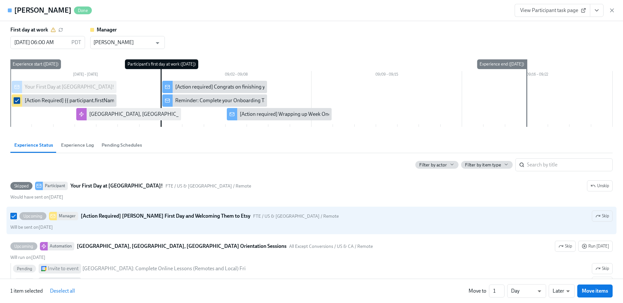
click at [19, 100] on input "checkbox" at bounding box center [17, 101] width 6 height 6
checkbox input "false"
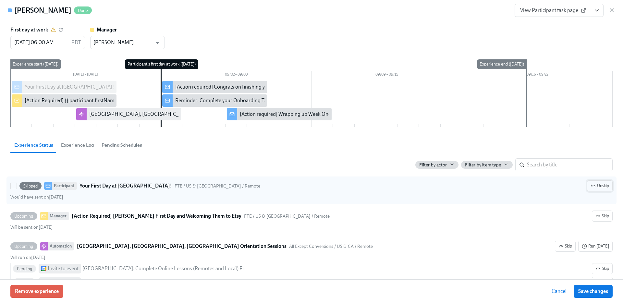
click at [597, 186] on span "Unskip" at bounding box center [600, 186] width 19 height 6
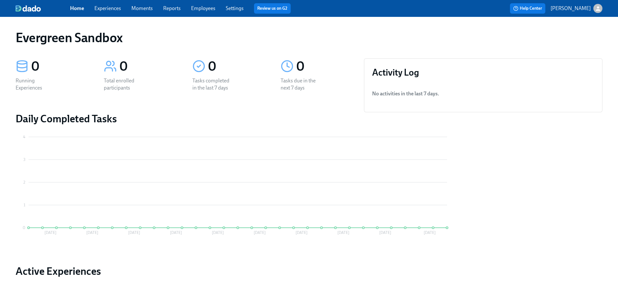
click at [572, 6] on p "[PERSON_NAME]" at bounding box center [571, 8] width 40 height 7
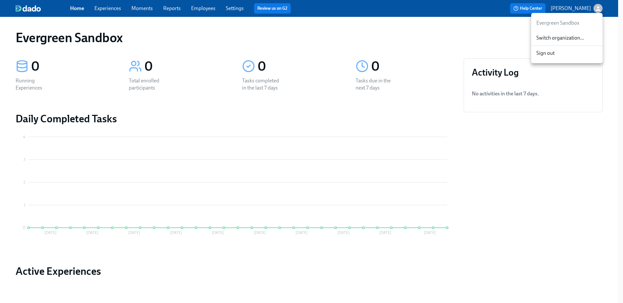
click at [562, 38] on span "Switch organization..." at bounding box center [567, 37] width 61 height 7
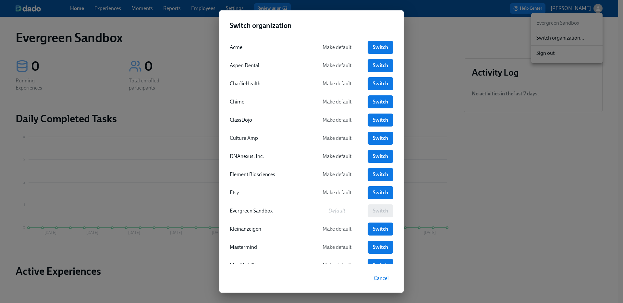
click at [458, 49] on div "Switch organization Acme Make default Switch Aspen Dental Make default Switch C…" at bounding box center [311, 151] width 623 height 303
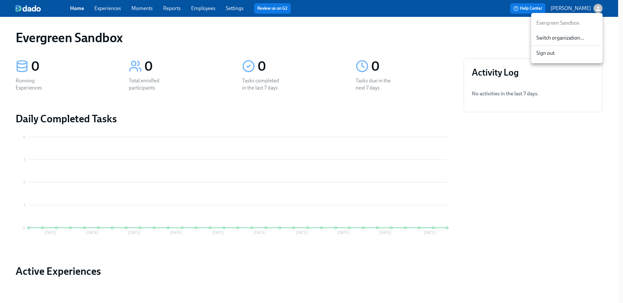
click at [537, 8] on div at bounding box center [311, 151] width 623 height 303
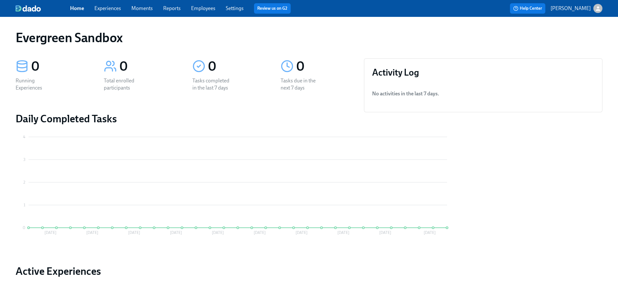
click at [529, 10] on span "Help Center" at bounding box center [528, 8] width 29 height 6
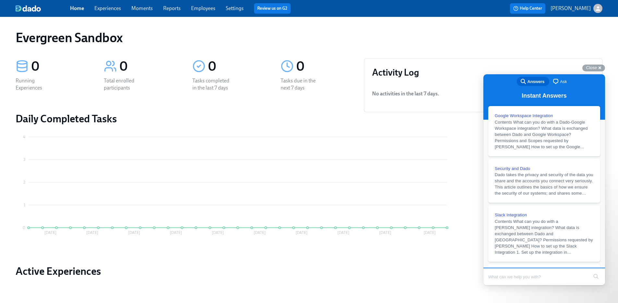
click at [540, 284] on div "Search doc articles" at bounding box center [539, 276] width 100 height 15
click at [540, 284] on input "Search Doc articles" at bounding box center [539, 277] width 100 height 14
click at [520, 278] on input "done" at bounding box center [539, 277] width 100 height 14
type input "experience done"
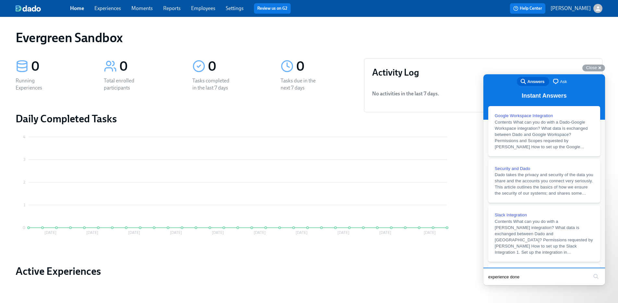
click button "search" at bounding box center [596, 276] width 10 height 10
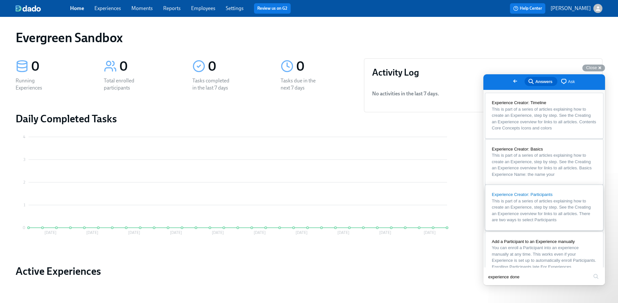
click at [541, 223] on span "This is part of a series of articles explaining how to create an Experience, st…" at bounding box center [541, 211] width 99 height 24
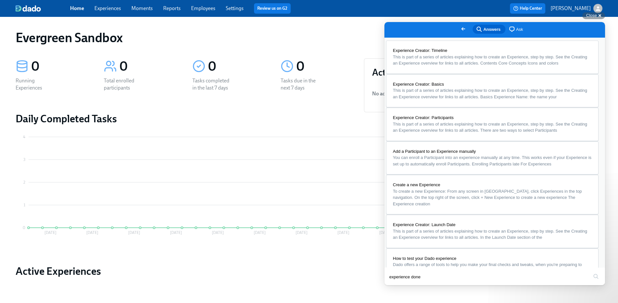
scroll to position [527, 0]
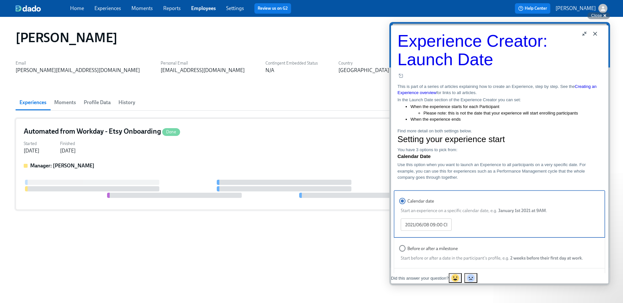
click at [137, 150] on div "Started [DATE] Finished [DATE]" at bounding box center [312, 147] width 576 height 16
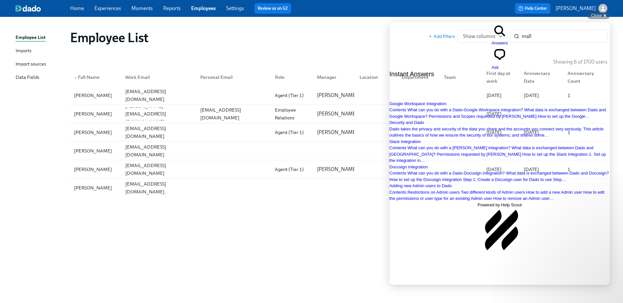
click at [115, 6] on link "Experiences" at bounding box center [107, 8] width 27 height 6
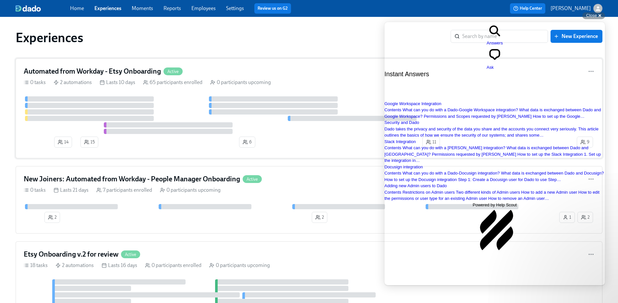
click at [154, 81] on div "65 participants enrolled" at bounding box center [172, 82] width 59 height 7
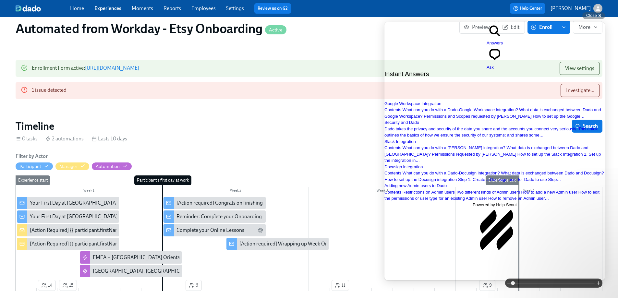
scroll to position [62, 0]
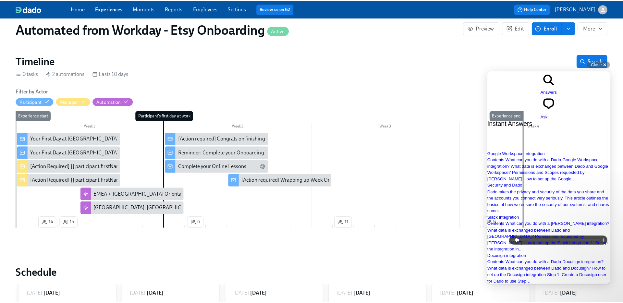
scroll to position [130, 0]
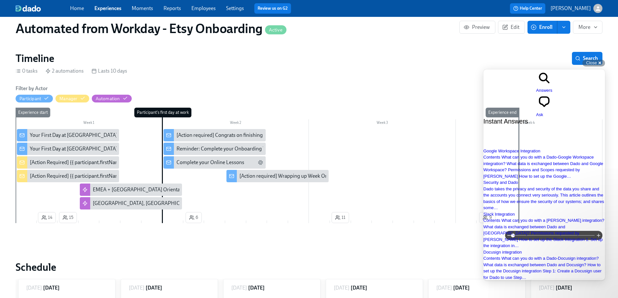
click at [68, 159] on div "[Action Required] {{ participant.firstName }}’s First Day and Welcoming Them to…" at bounding box center [123, 162] width 186 height 7
click at [56, 173] on div "[Action Required] {{ participant.firstName }}’s First Day and Welcoming Them to…" at bounding box center [123, 176] width 186 height 7
click at [92, 145] on div "Your First Day at [GEOGRAPHIC_DATA]!" at bounding box center [73, 148] width 87 height 7
click at [39, 132] on div "Your First Day at [GEOGRAPHIC_DATA]!" at bounding box center [74, 135] width 89 height 7
click at [45, 145] on div "Your First Day at [GEOGRAPHIC_DATA]!" at bounding box center [74, 148] width 89 height 7
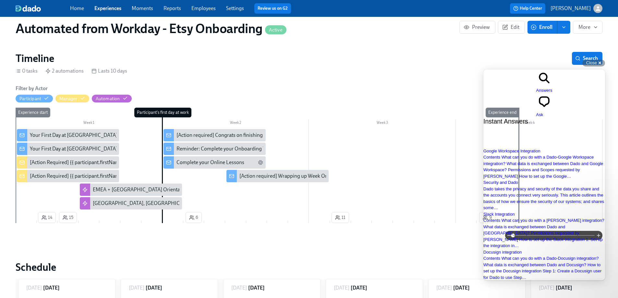
click at [52, 132] on div "Your First Day at [GEOGRAPHIC_DATA]!" at bounding box center [74, 135] width 89 height 7
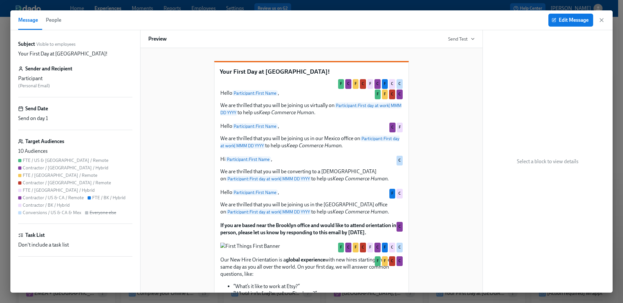
click at [59, 21] on span "People" at bounding box center [54, 20] width 16 height 9
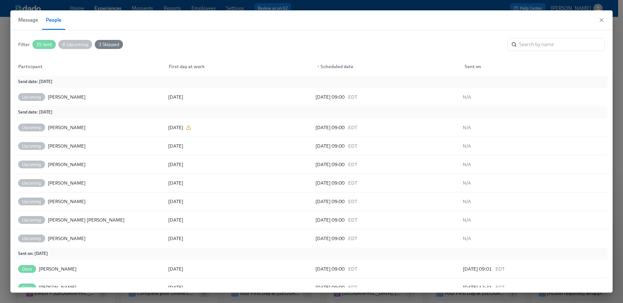
click at [103, 44] on span "3 Skipped" at bounding box center [109, 44] width 28 height 5
click at [124, 44] on div "Filter 35 Sent 8 Upcoming 3 Skipped ​" at bounding box center [311, 44] width 587 height 13
click at [47, 45] on span "35 Sent" at bounding box center [43, 44] width 23 height 5
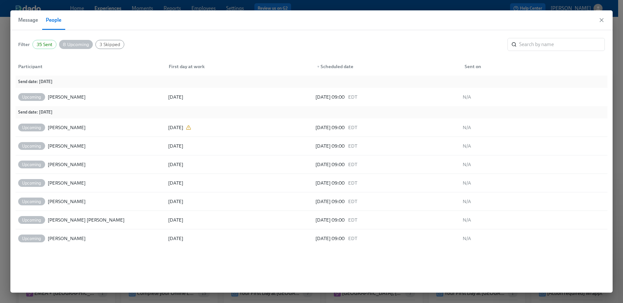
click at [61, 45] on span "8 Upcoming" at bounding box center [76, 44] width 34 height 5
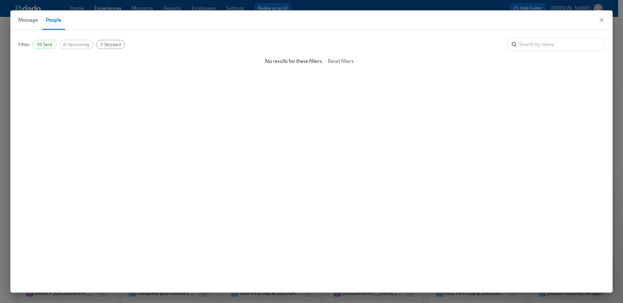
click at [99, 44] on span "3 Skipped" at bounding box center [110, 44] width 28 height 5
click at [204, 61] on div "No results for these filters. Reset filters" at bounding box center [312, 61] width 592 height 13
click at [119, 43] on span "3 Skipped" at bounding box center [110, 44] width 28 height 5
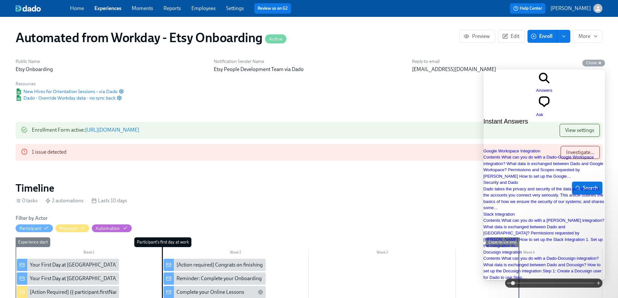
click at [293, 68] on p "Etsy People Development Team via Dado" at bounding box center [309, 69] width 191 height 7
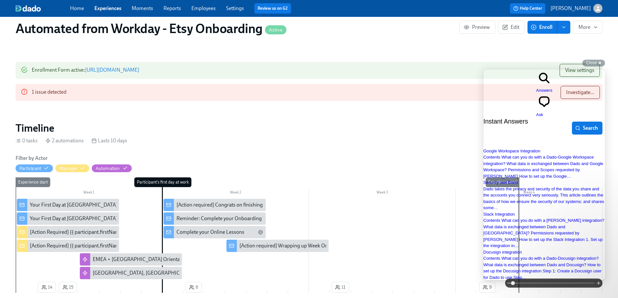
scroll to position [63, 0]
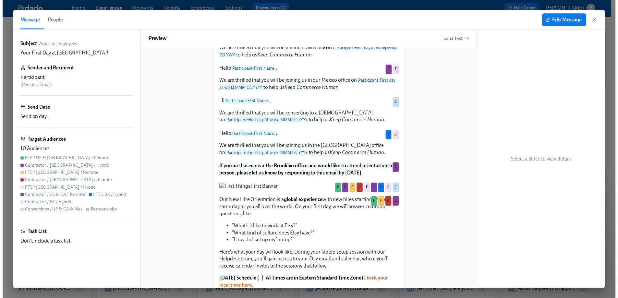
scroll to position [0, 1151]
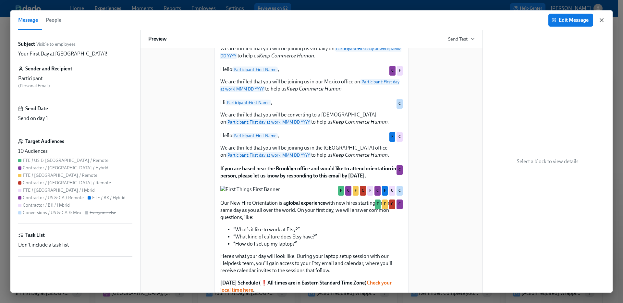
click at [603, 19] on icon "button" at bounding box center [601, 20] width 3 height 3
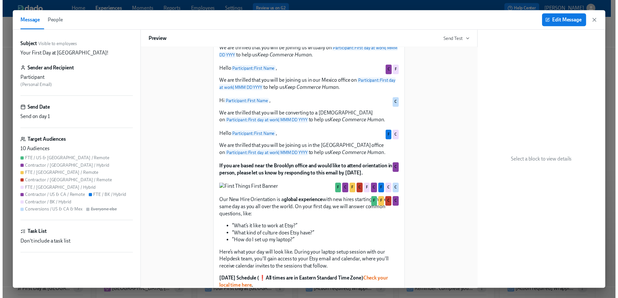
scroll to position [0, 1147]
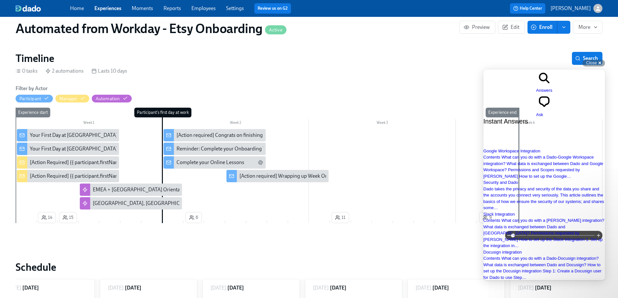
click at [100, 8] on link "Experiences" at bounding box center [107, 8] width 27 height 6
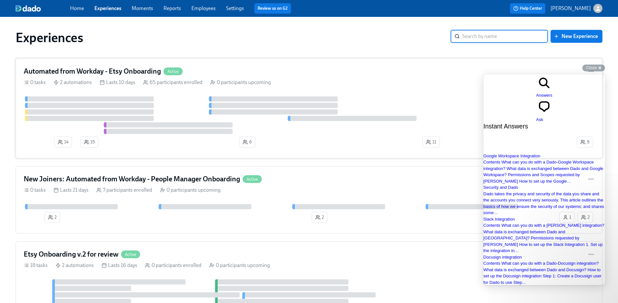
click at [152, 73] on h4 "Automated from Workday - Etsy Onboarding" at bounding box center [92, 72] width 137 height 10
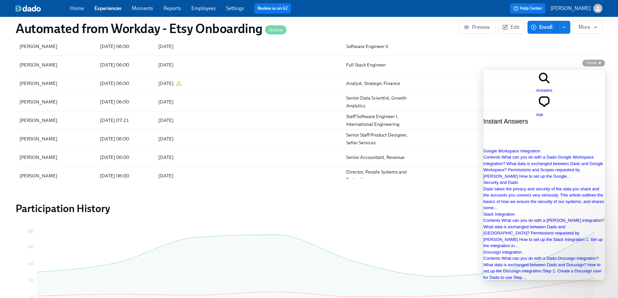
scroll to position [670, 0]
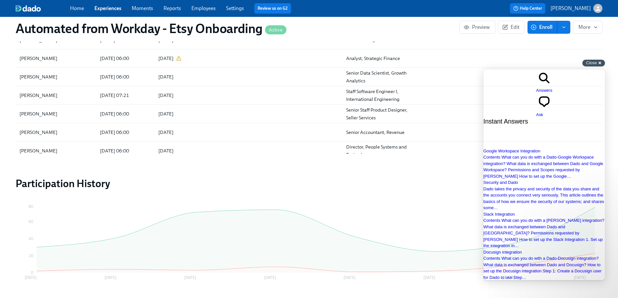
click at [600, 63] on div "Close cross-small" at bounding box center [594, 63] width 23 height 7
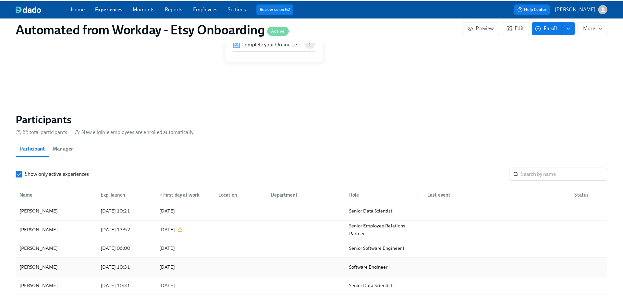
scroll to position [250, 0]
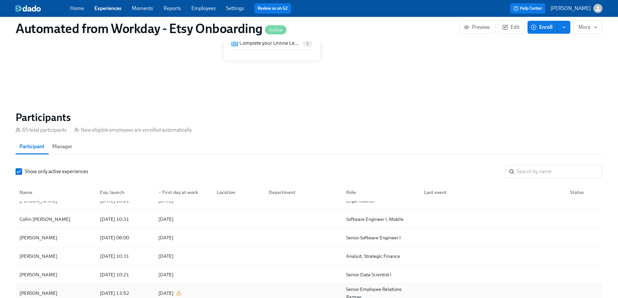
click at [56, 290] on div "[PERSON_NAME]" at bounding box center [38, 294] width 43 height 8
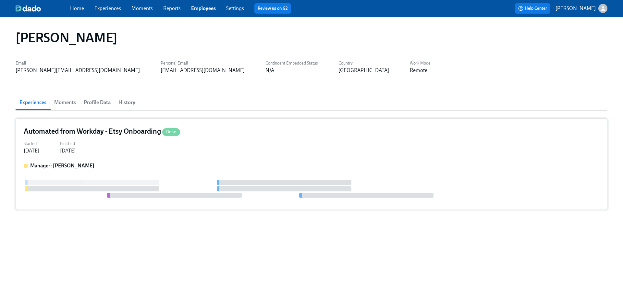
click at [224, 143] on div "Started [DATE] Finished [DATE]" at bounding box center [312, 147] width 576 height 16
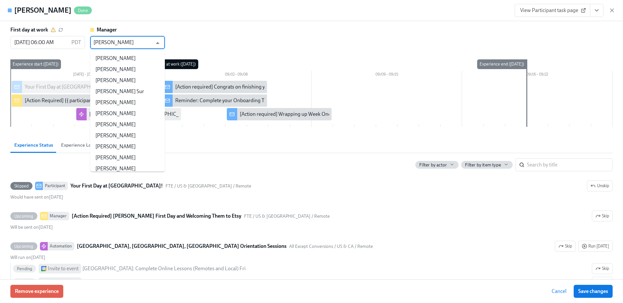
click at [114, 44] on input "[PERSON_NAME]" at bounding box center [122, 42] width 59 height 13
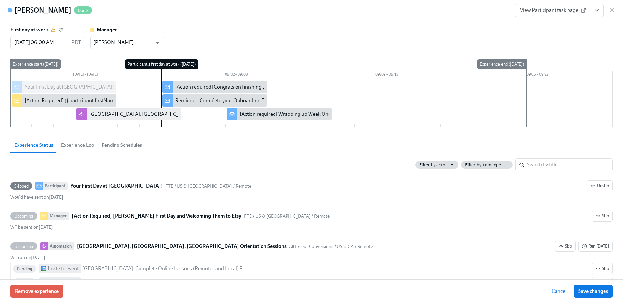
click at [240, 18] on div "[PERSON_NAME] Done View Participant task page" at bounding box center [311, 10] width 623 height 21
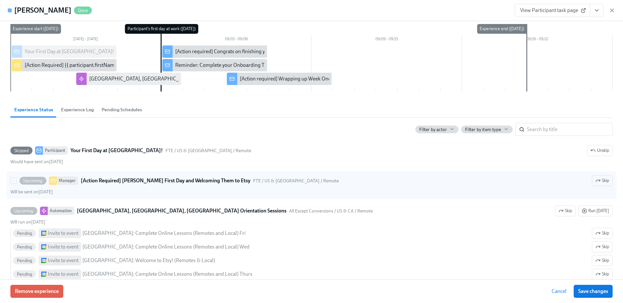
scroll to position [36, 0]
click at [159, 181] on strong "[Action Required] [PERSON_NAME] First Day and Welcoming Them to Etsy" at bounding box center [166, 181] width 170 height 8
click at [17, 181] on input "Upcoming Manager [Action Required] [PERSON_NAME] First Day and Welcoming Them t…" at bounding box center [14, 181] width 6 height 6
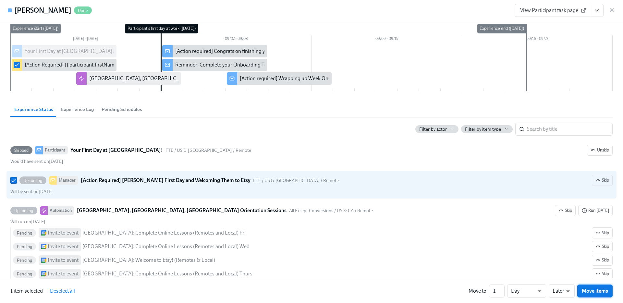
click at [588, 294] on span "Move items" at bounding box center [595, 291] width 26 height 6
checkbox input "false"
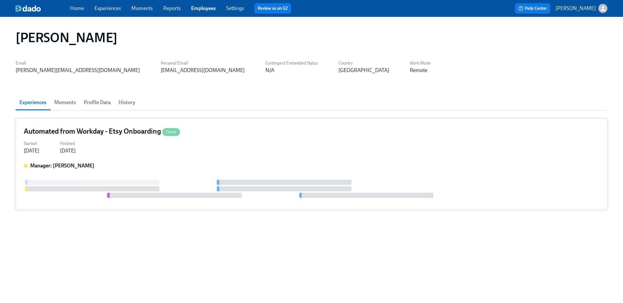
click at [178, 161] on div "Automated from Workday - Etsy Onboarding Done Started [DATE] Finished [DATE] Ma…" at bounding box center [312, 164] width 592 height 92
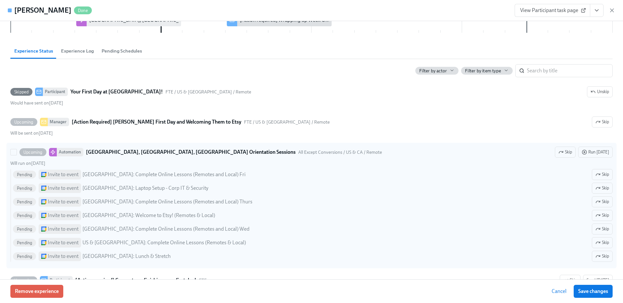
scroll to position [82, 0]
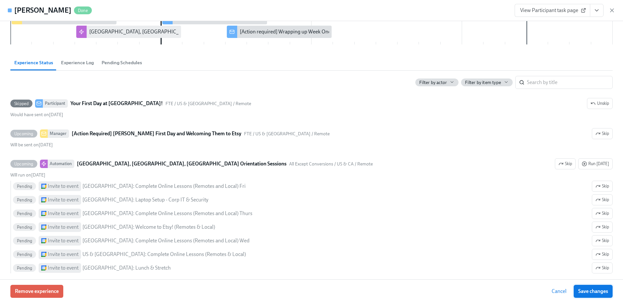
click at [589, 295] on button "Save changes" at bounding box center [593, 291] width 39 height 13
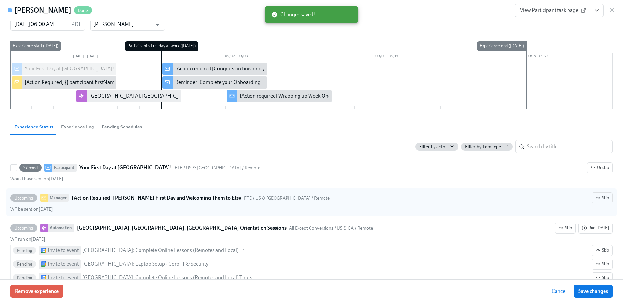
scroll to position [57, 0]
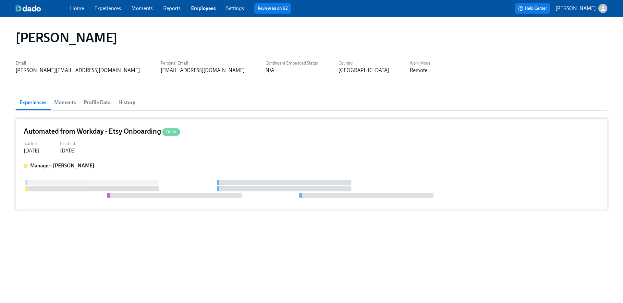
click at [168, 150] on div "Started [DATE] Finished [DATE]" at bounding box center [312, 147] width 576 height 16
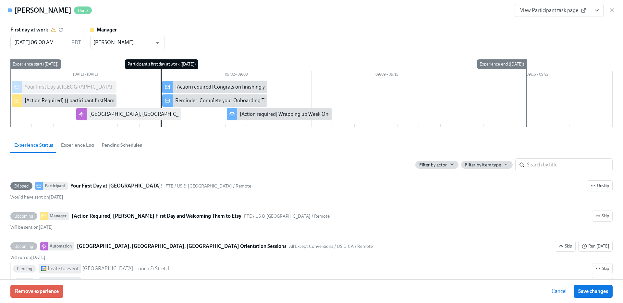
click at [45, 10] on h4 "[PERSON_NAME]" at bounding box center [42, 11] width 57 height 10
click at [576, 12] on span "View Participant task page" at bounding box center [552, 10] width 65 height 6
click at [600, 11] on icon "View task page" at bounding box center [597, 10] width 6 height 6
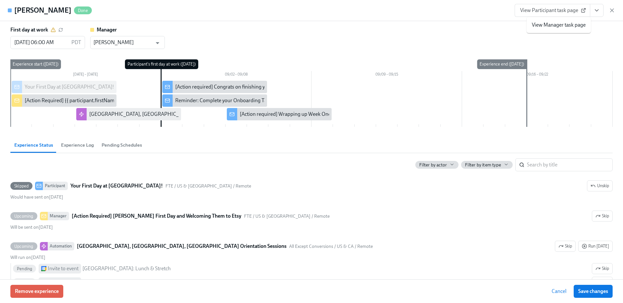
click at [581, 25] on link "View Manager task page" at bounding box center [559, 24] width 54 height 7
click at [89, 148] on span "Experience Log" at bounding box center [77, 145] width 33 height 7
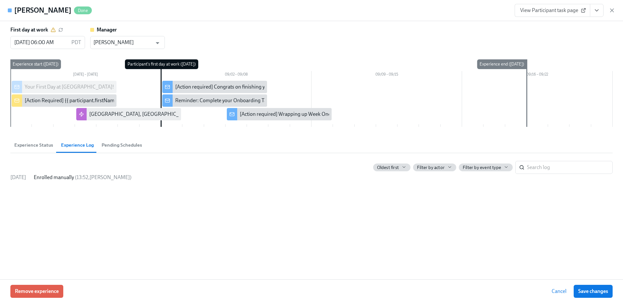
click at [114, 148] on span "Pending Schedules" at bounding box center [122, 145] width 41 height 7
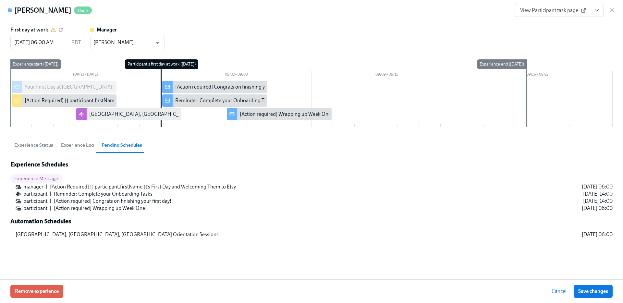
click at [79, 148] on span "Experience Log" at bounding box center [77, 145] width 33 height 7
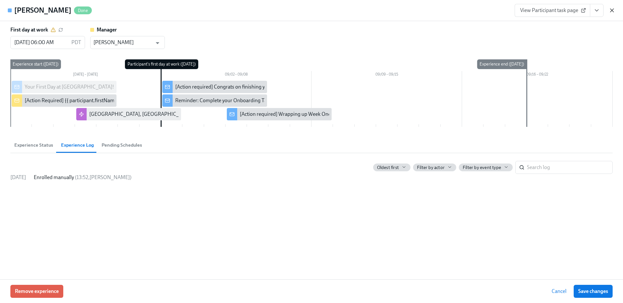
click at [611, 10] on icon "button" at bounding box center [612, 10] width 6 height 6
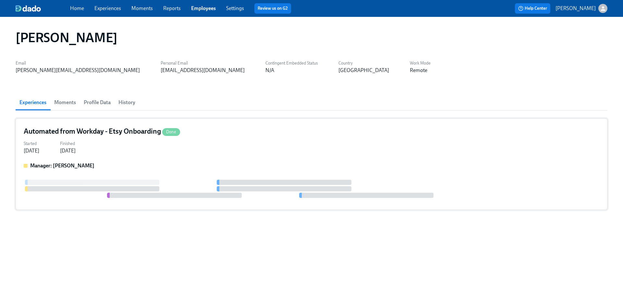
click at [145, 148] on div "Started Aug 27, 2025 Finished Aug 27, 2025" at bounding box center [312, 147] width 576 height 16
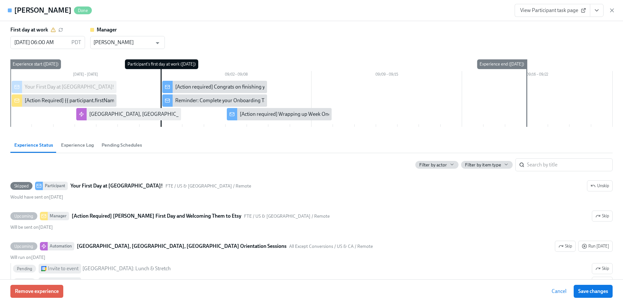
click at [71, 151] on button "Experience Log" at bounding box center [77, 145] width 41 height 16
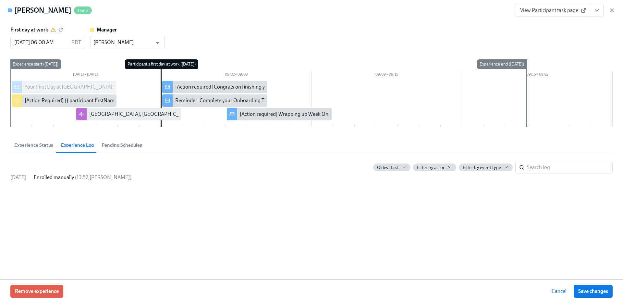
click at [122, 146] on span "Pending Schedules" at bounding box center [122, 145] width 41 height 7
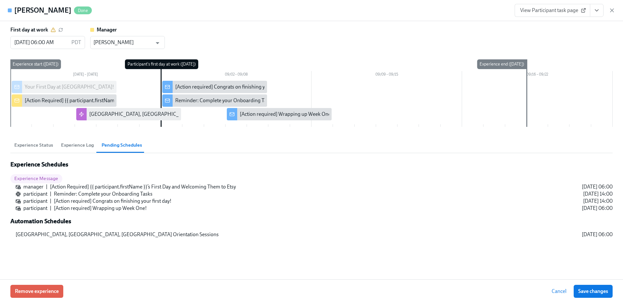
click at [36, 146] on span "Experience Status" at bounding box center [33, 145] width 39 height 7
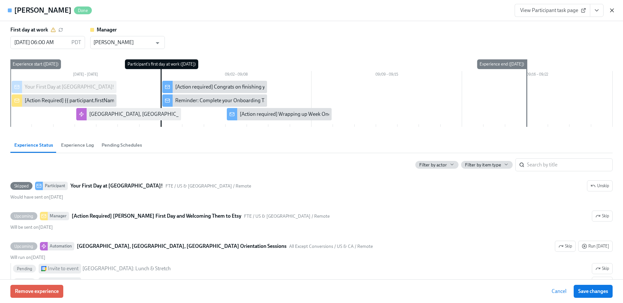
click at [609, 10] on icon "button" at bounding box center [612, 10] width 6 height 6
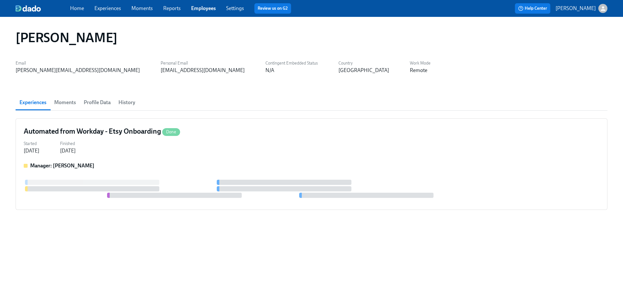
click at [102, 8] on link "Experiences" at bounding box center [107, 8] width 27 height 6
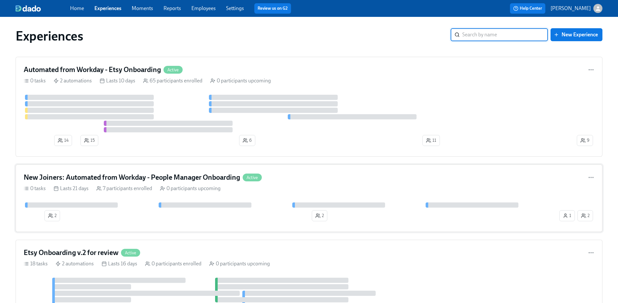
scroll to position [3, 0]
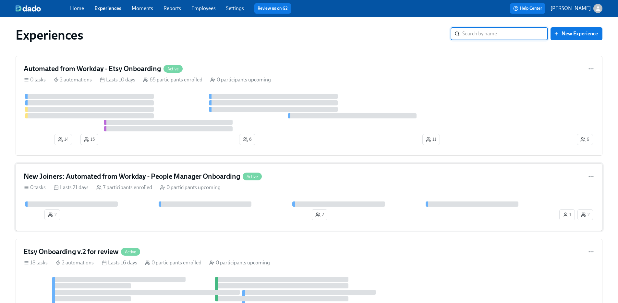
click at [140, 180] on h4 "New Joiners: Automated from Workday - People Manager Onboarding" at bounding box center [132, 177] width 217 height 10
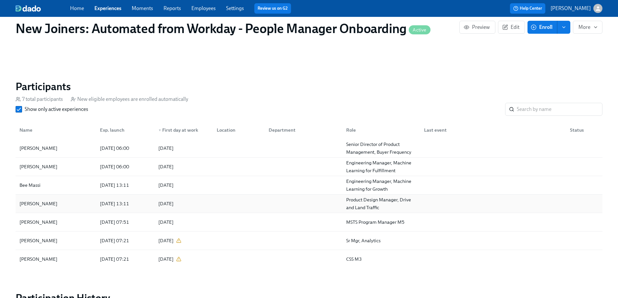
scroll to position [382, 0]
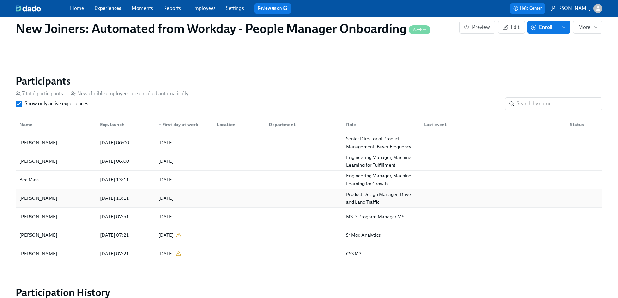
click at [73, 195] on div "Cody Butcher" at bounding box center [56, 198] width 78 height 13
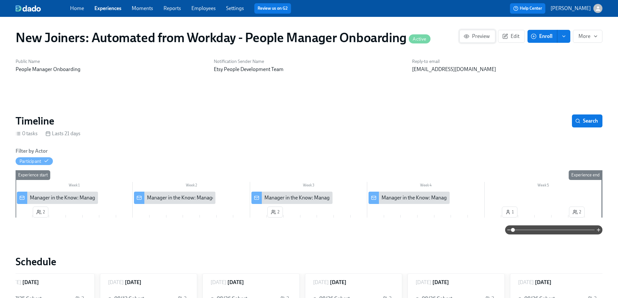
click at [476, 38] on span "Preview" at bounding box center [477, 36] width 25 height 6
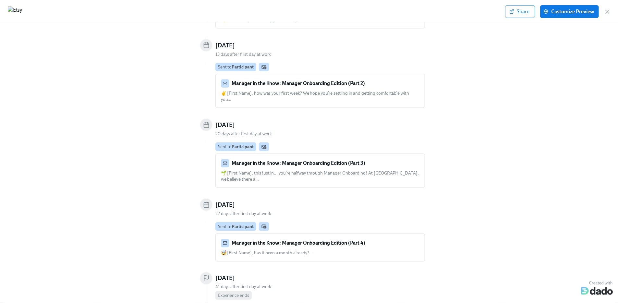
scroll to position [142, 0]
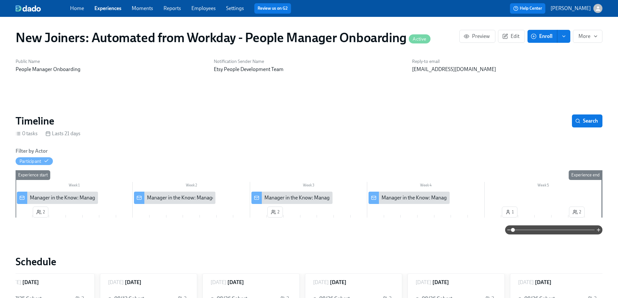
click at [102, 7] on link "Experiences" at bounding box center [107, 8] width 27 height 6
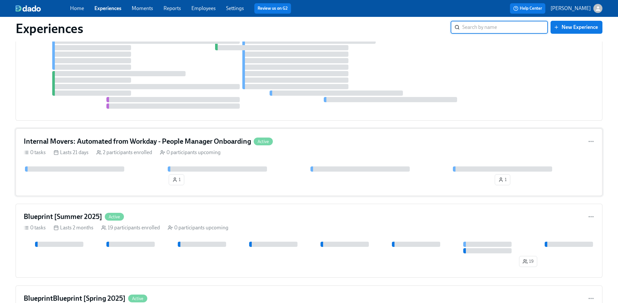
scroll to position [269, 0]
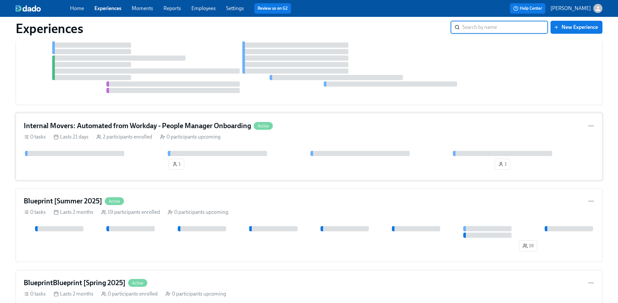
click at [103, 138] on div "2 participants enrolled" at bounding box center [124, 136] width 56 height 7
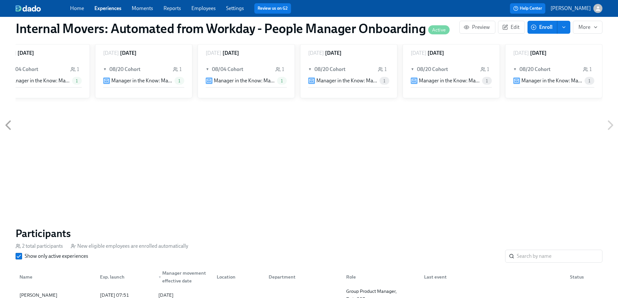
scroll to position [379, 0]
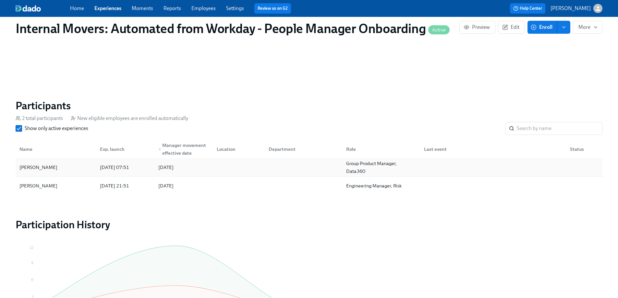
click at [79, 167] on div "Juan Garcia Bazan" at bounding box center [56, 167] width 78 height 13
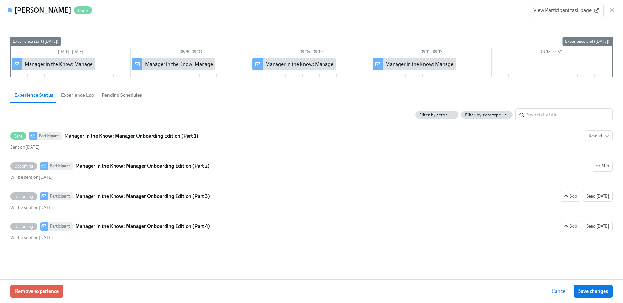
click at [75, 98] on span "Experience Log" at bounding box center [77, 95] width 33 height 7
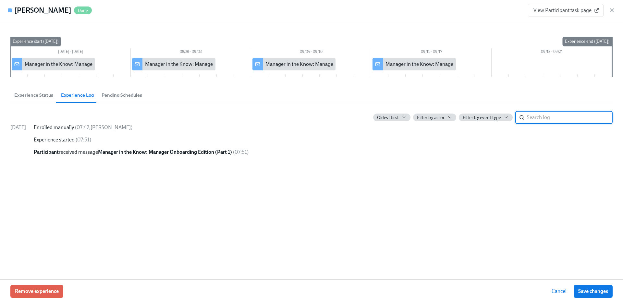
click at [120, 94] on span "Pending Schedules" at bounding box center [122, 95] width 41 height 7
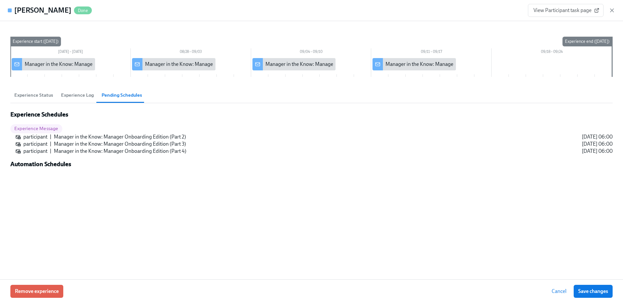
click at [44, 101] on button "Experience Status" at bounding box center [33, 95] width 47 height 16
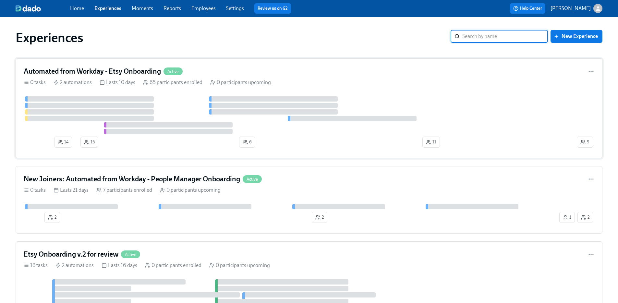
click at [113, 83] on div "Lasts 10 days" at bounding box center [118, 82] width 36 height 7
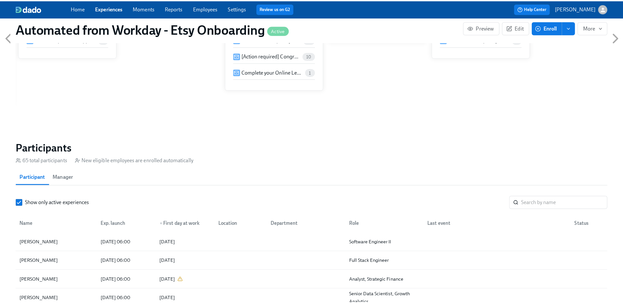
scroll to position [470, 0]
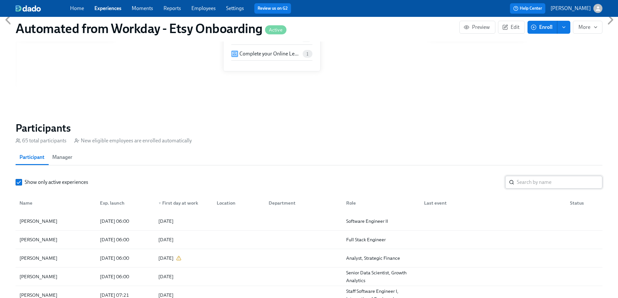
click at [525, 176] on input "search" at bounding box center [560, 182] width 86 height 13
type input "mallory"
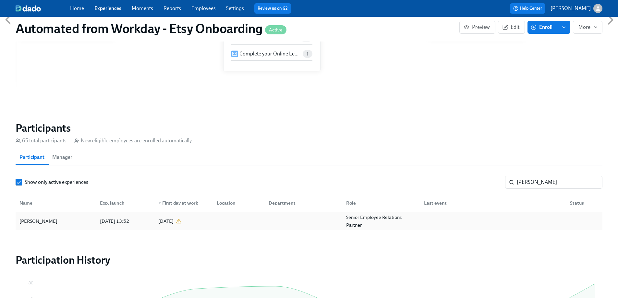
click at [81, 215] on div "Mallory Anderson" at bounding box center [56, 221] width 78 height 13
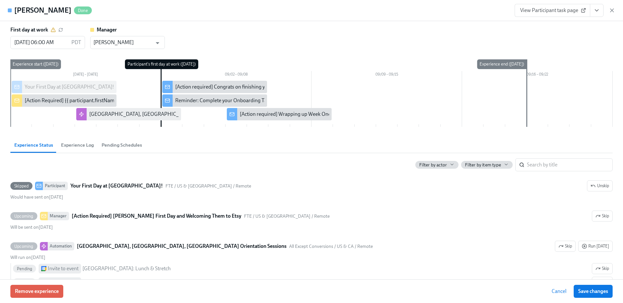
click at [111, 142] on span "Pending Schedules" at bounding box center [122, 145] width 41 height 7
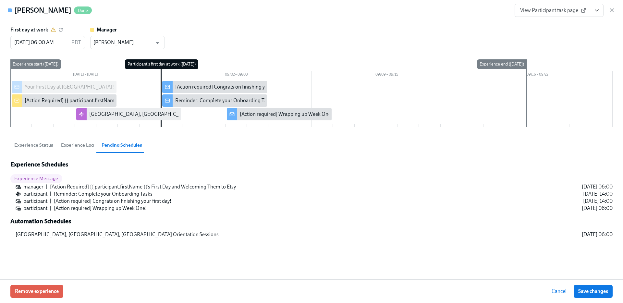
click at [26, 148] on span "Experience Status" at bounding box center [33, 145] width 39 height 7
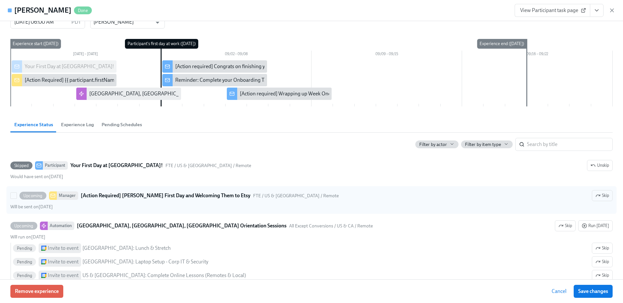
scroll to position [21, 0]
click at [112, 202] on div "Upcoming Manager [Action Required] Mallory’s First Day and Welcoming Them to Et…" at bounding box center [311, 200] width 603 height 20
click at [17, 198] on input "Upcoming Manager [Action Required] Mallory’s First Day and Welcoming Them to Et…" at bounding box center [14, 195] width 6 height 6
checkbox input "true"
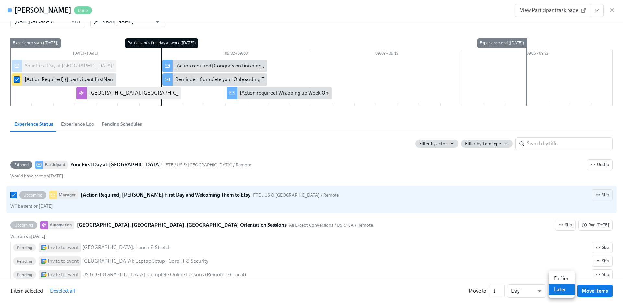
click at [557, 279] on li "Earlier" at bounding box center [562, 278] width 26 height 11
type input "earlier"
click at [600, 293] on span "Move items" at bounding box center [595, 291] width 26 height 6
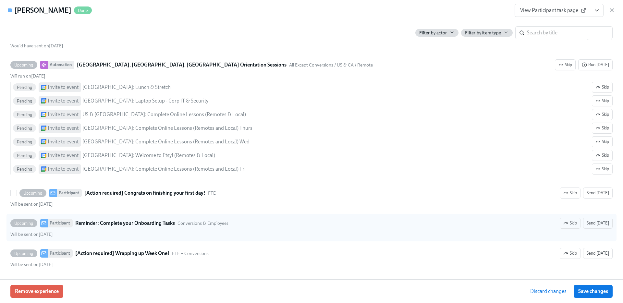
scroll to position [20, 0]
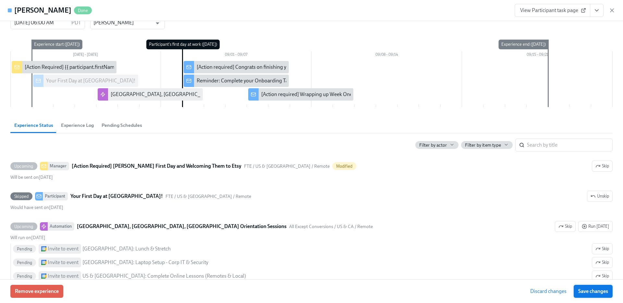
click at [599, 294] on span "Save changes" at bounding box center [594, 291] width 30 height 6
